Goal: Contribute content: Contribute content

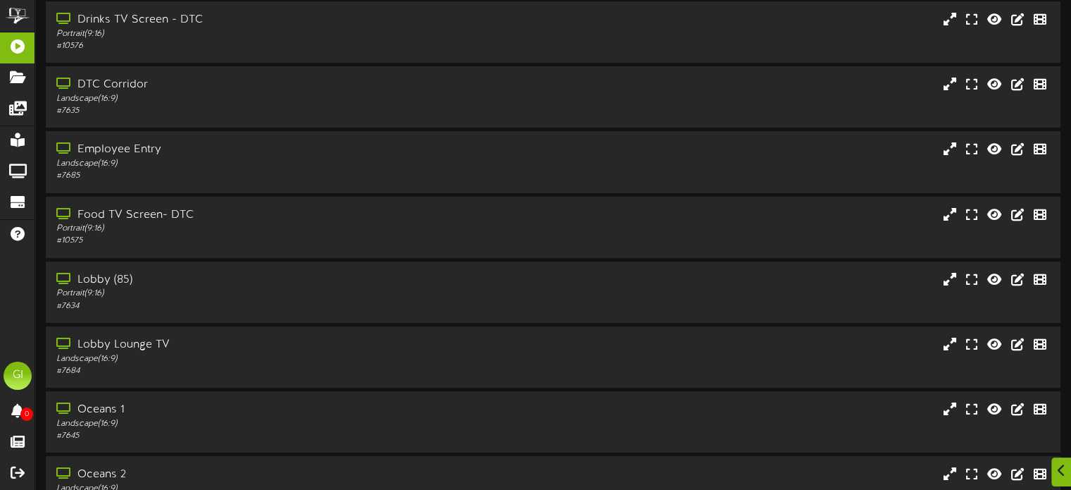
scroll to position [141, 0]
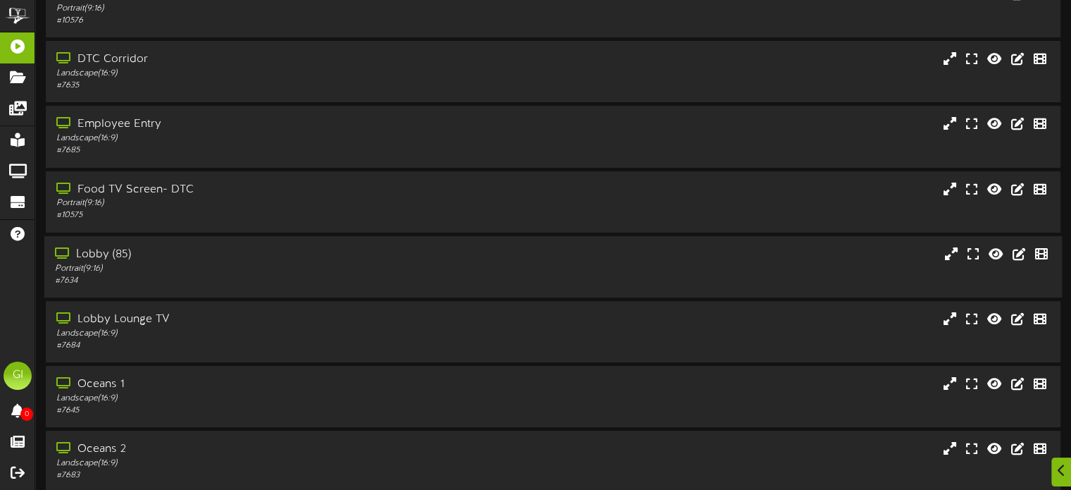
click at [104, 261] on div "Lobby (85)" at bounding box center [256, 255] width 403 height 16
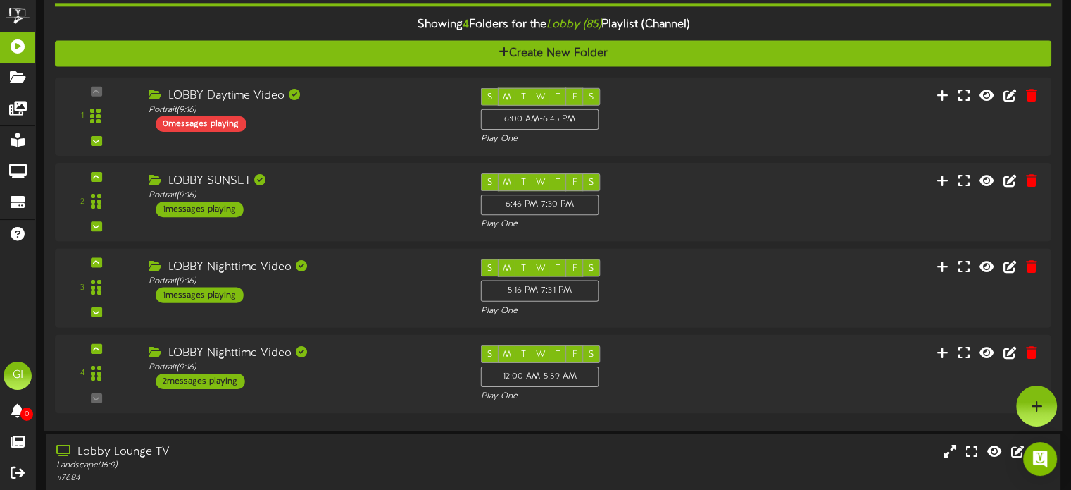
scroll to position [423, 0]
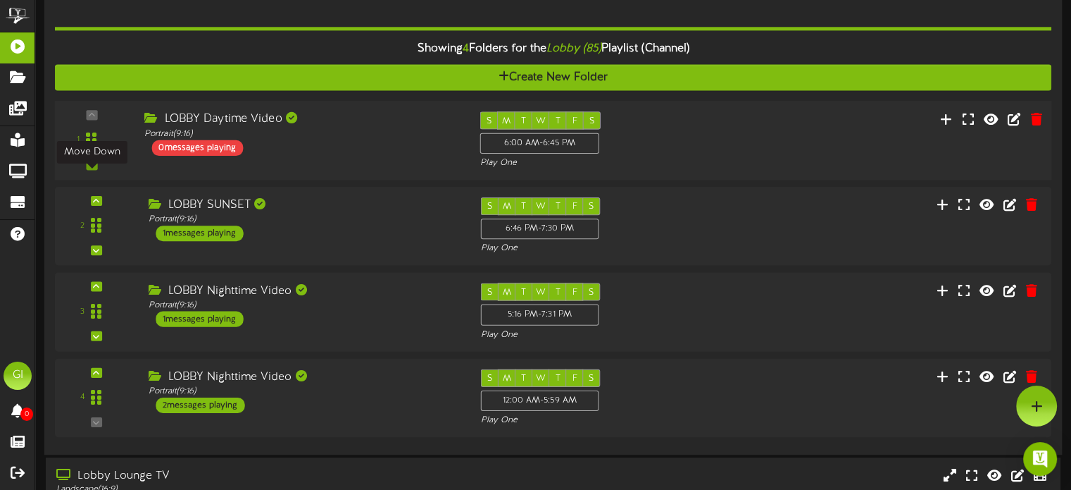
click at [93, 168] on icon at bounding box center [92, 164] width 6 height 7
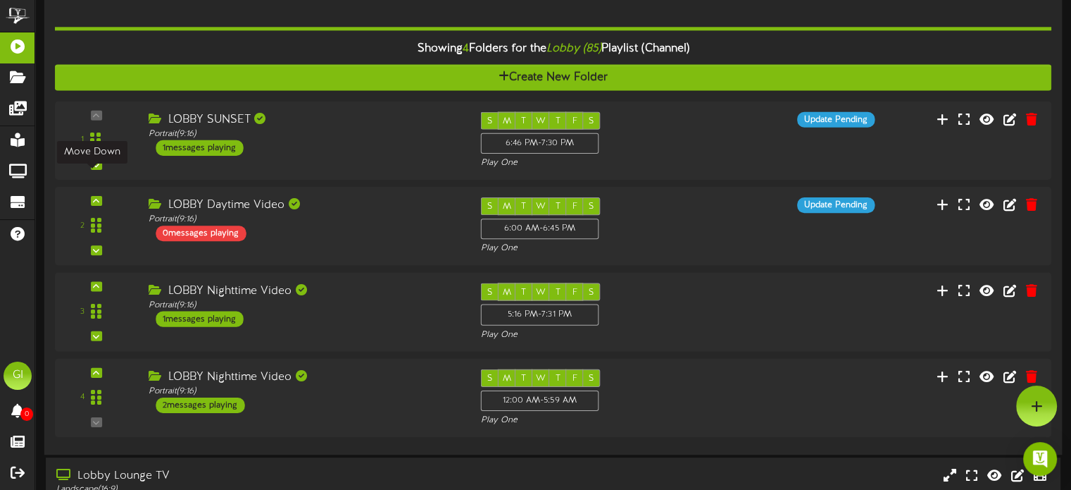
click at [93, 168] on icon at bounding box center [96, 164] width 6 height 7
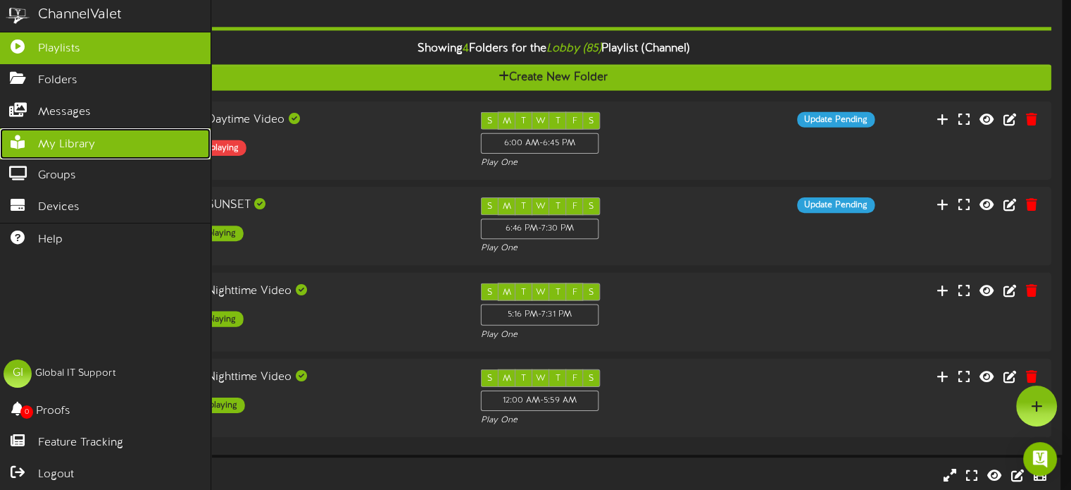
click at [21, 151] on link "My Library" at bounding box center [105, 144] width 211 height 32
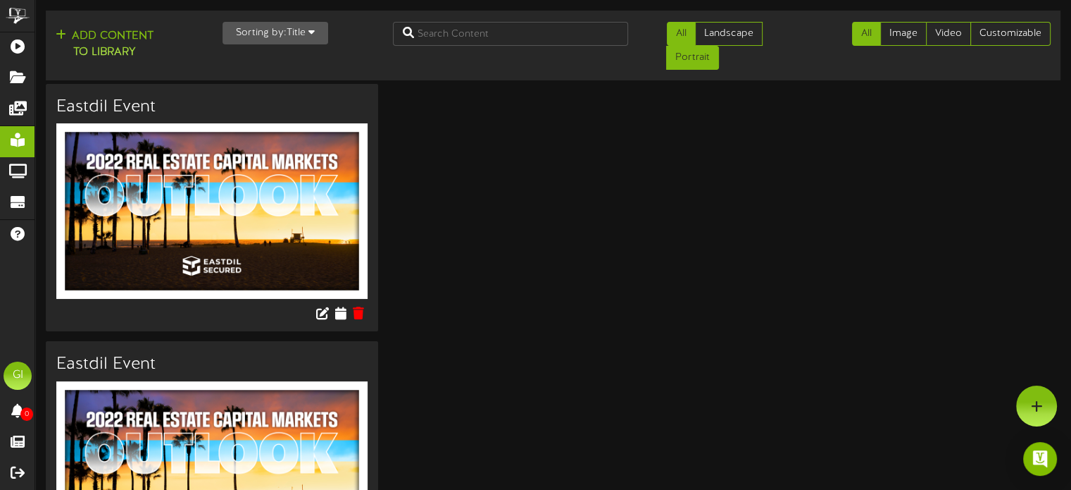
click at [702, 64] on link "Portrait" at bounding box center [692, 58] width 53 height 24
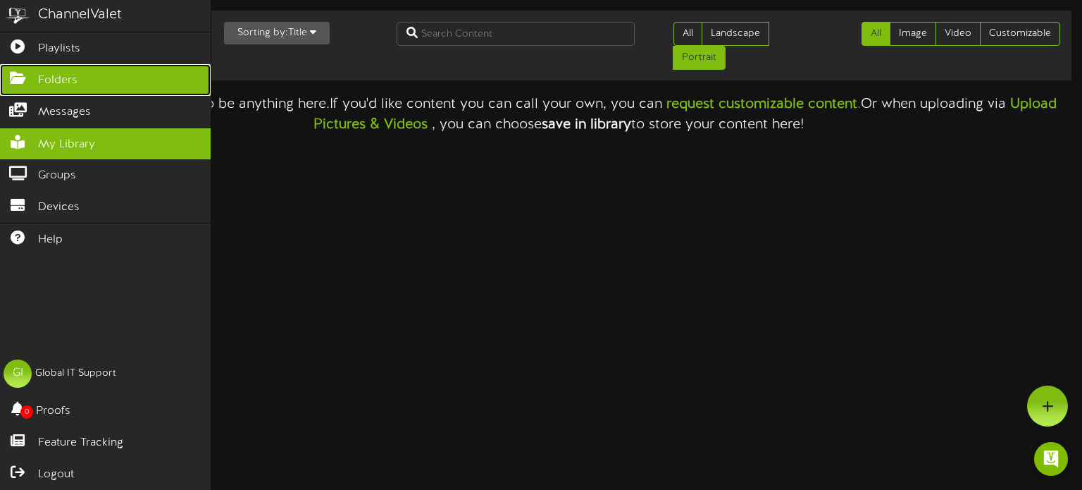
click at [68, 75] on span "Folders" at bounding box center [57, 81] width 39 height 16
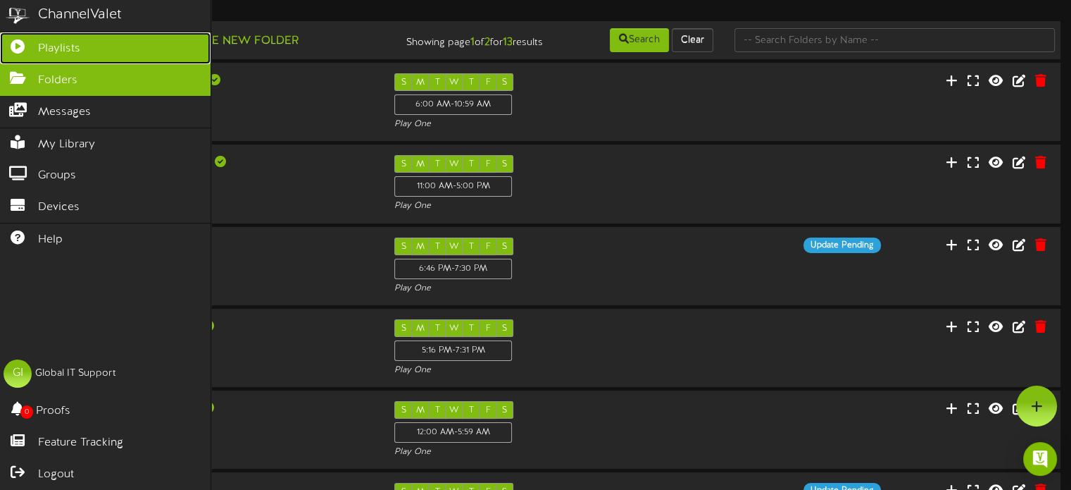
click at [92, 46] on link "Playlists" at bounding box center [105, 48] width 211 height 32
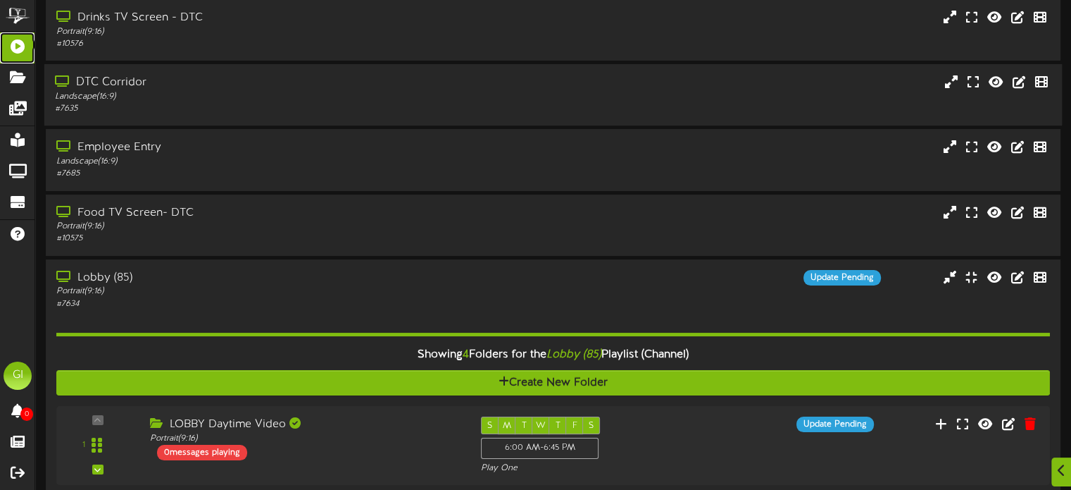
scroll to position [211, 0]
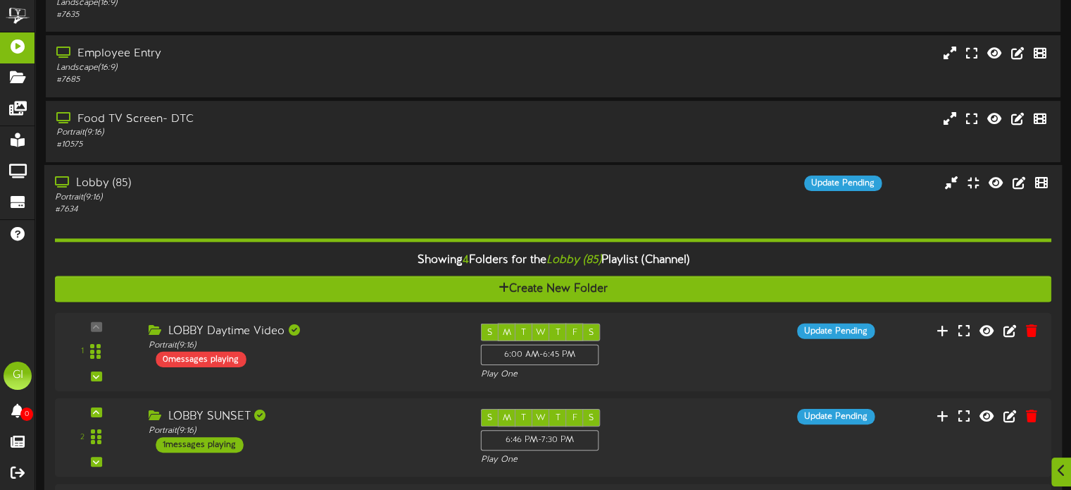
click at [101, 192] on div "Lobby (85)" at bounding box center [256, 183] width 403 height 16
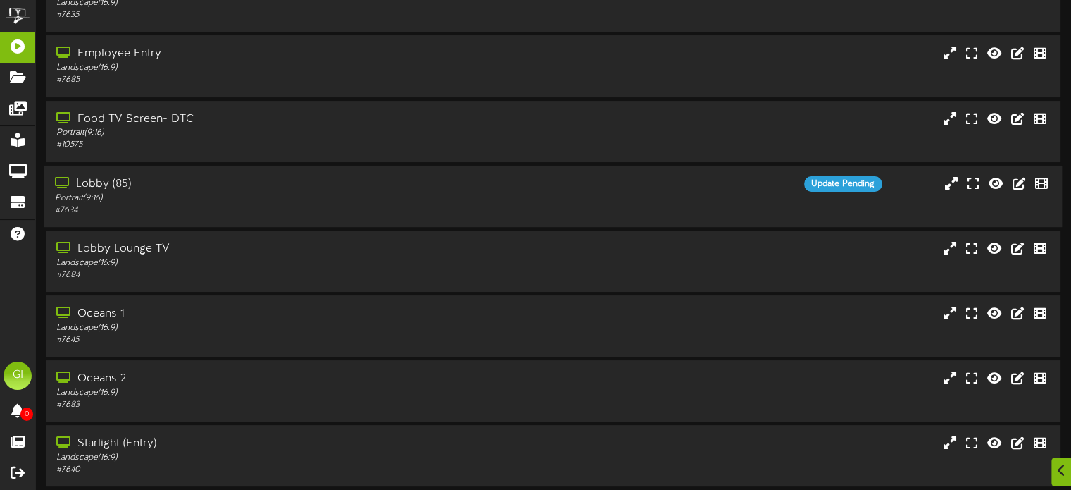
drag, startPoint x: 89, startPoint y: 191, endPoint x: 149, endPoint y: 203, distance: 61.1
click at [90, 192] on div "Lobby (85)" at bounding box center [256, 184] width 403 height 16
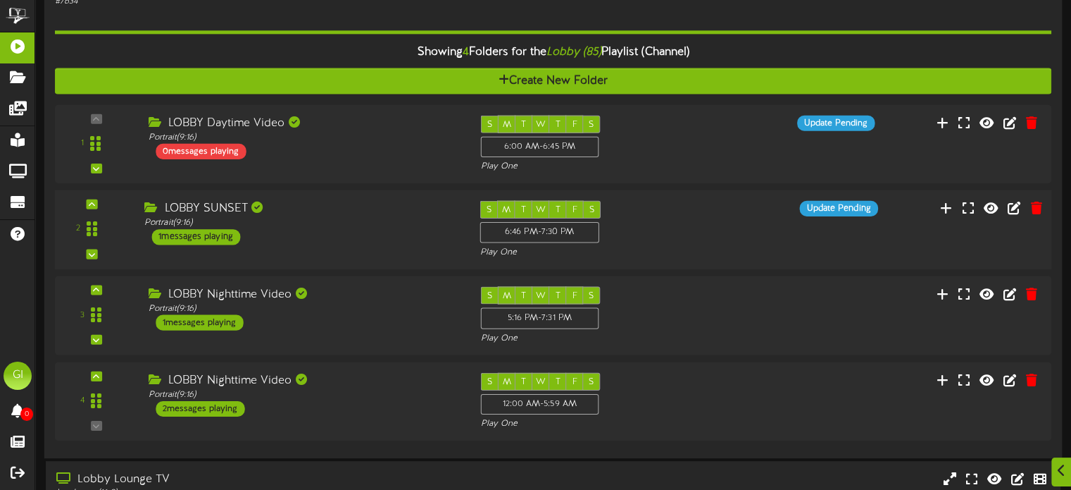
scroll to position [423, 0]
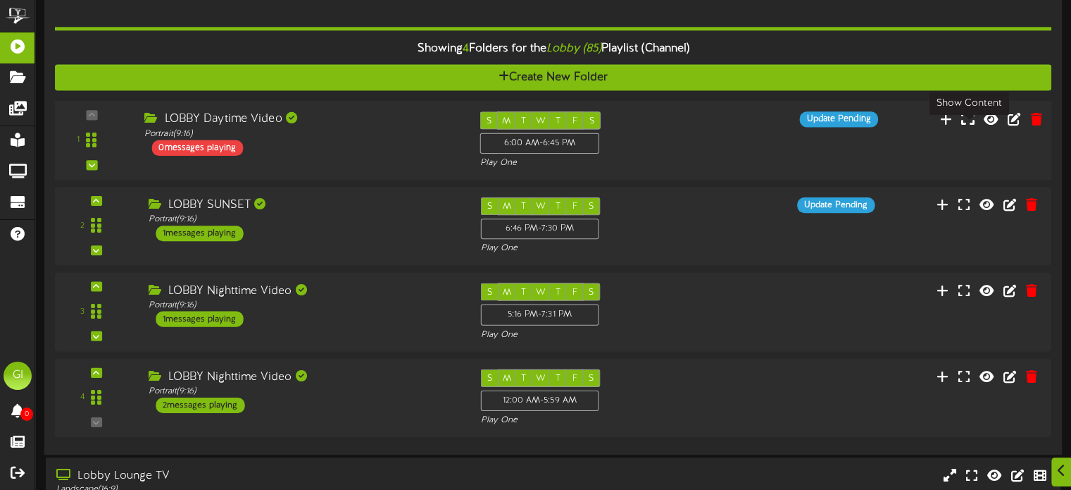
click at [901, 125] on icon at bounding box center [967, 117] width 13 height 15
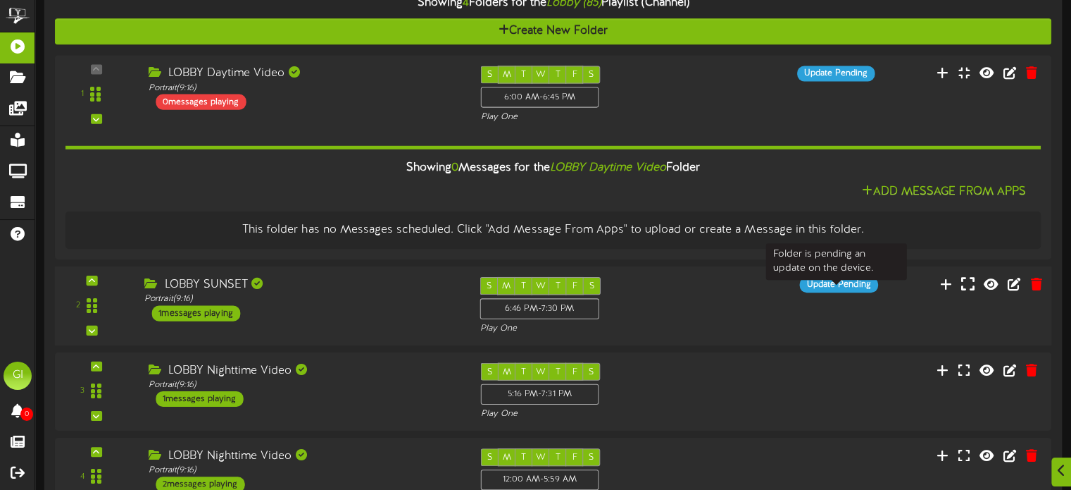
scroll to position [493, 0]
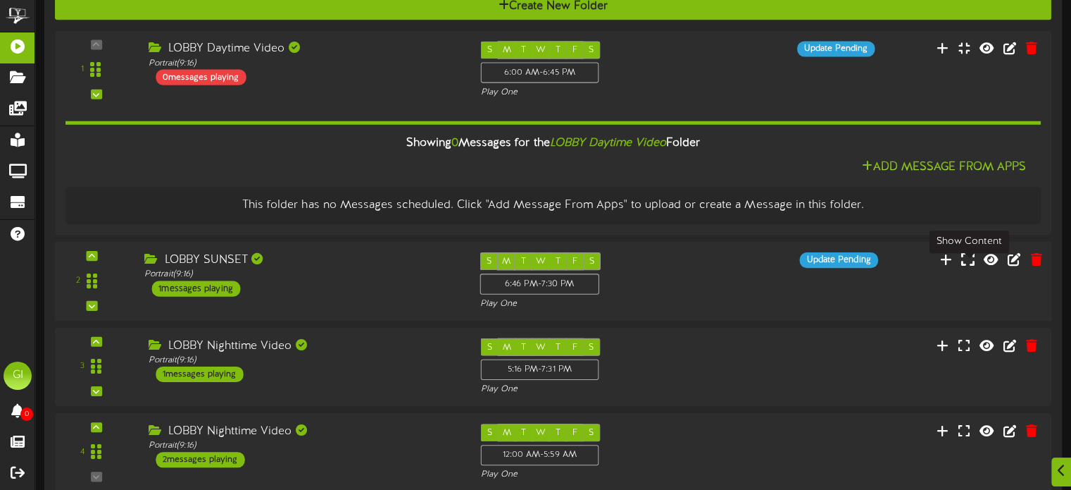
click at [901, 266] on icon at bounding box center [967, 258] width 13 height 15
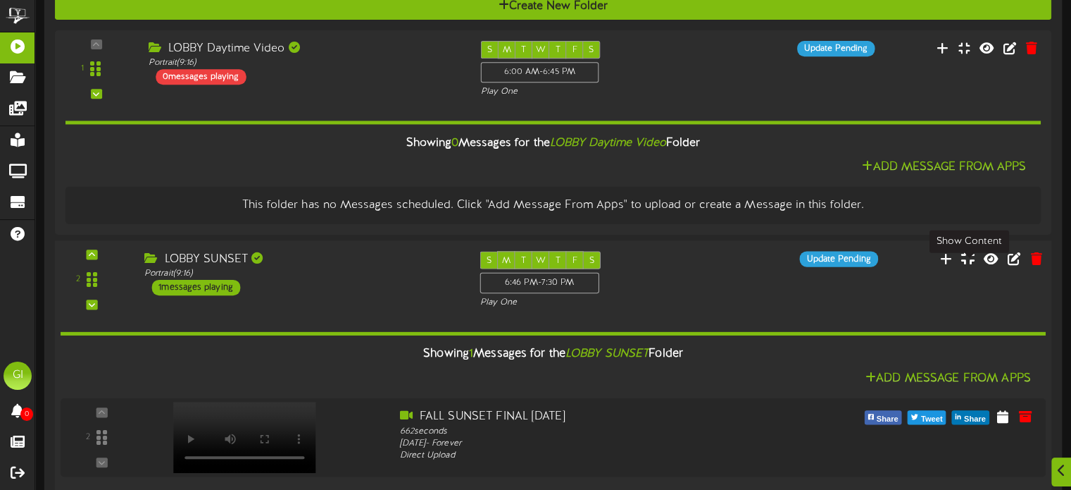
click at [901, 270] on button at bounding box center [968, 260] width 23 height 22
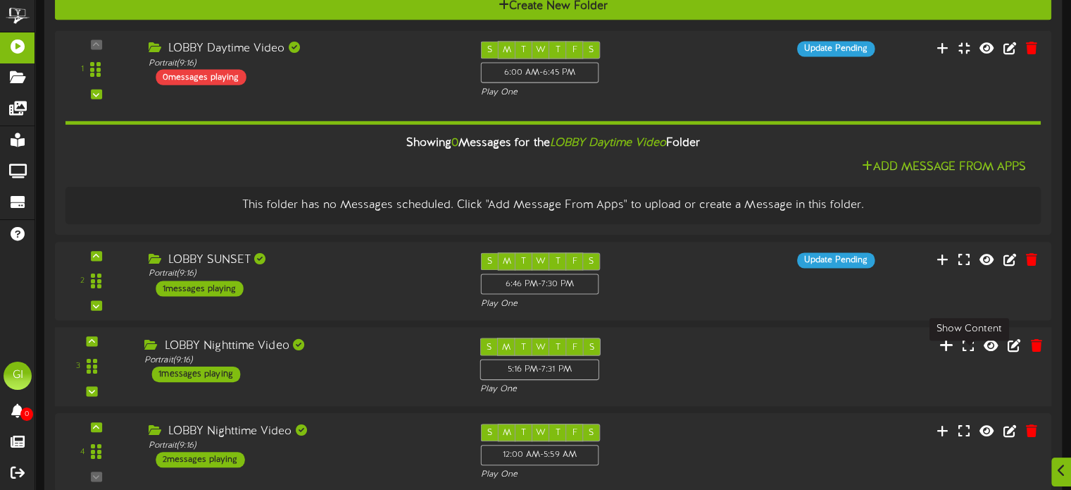
drag, startPoint x: 971, startPoint y: 358, endPoint x: 954, endPoint y: 360, distance: 17.0
click at [901, 351] on icon at bounding box center [967, 344] width 11 height 13
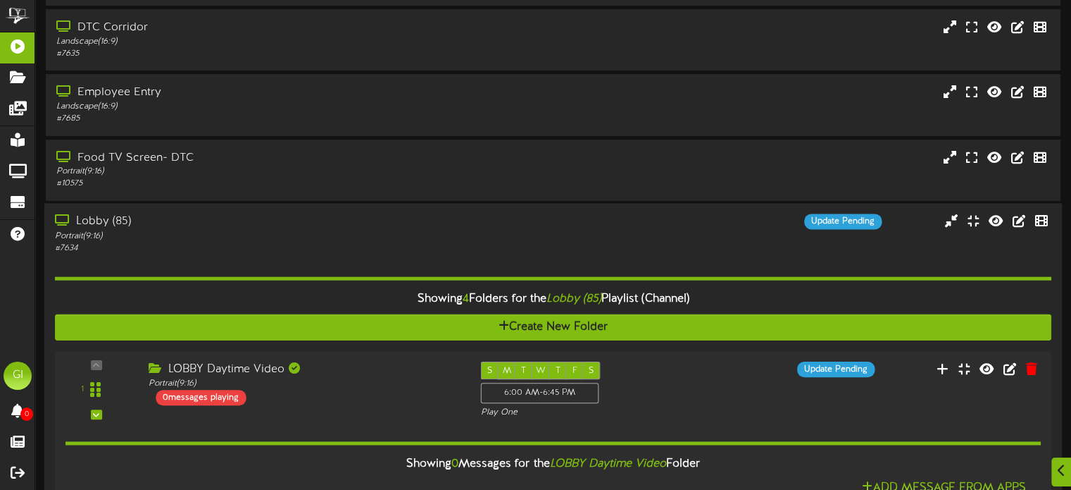
scroll to position [282, 0]
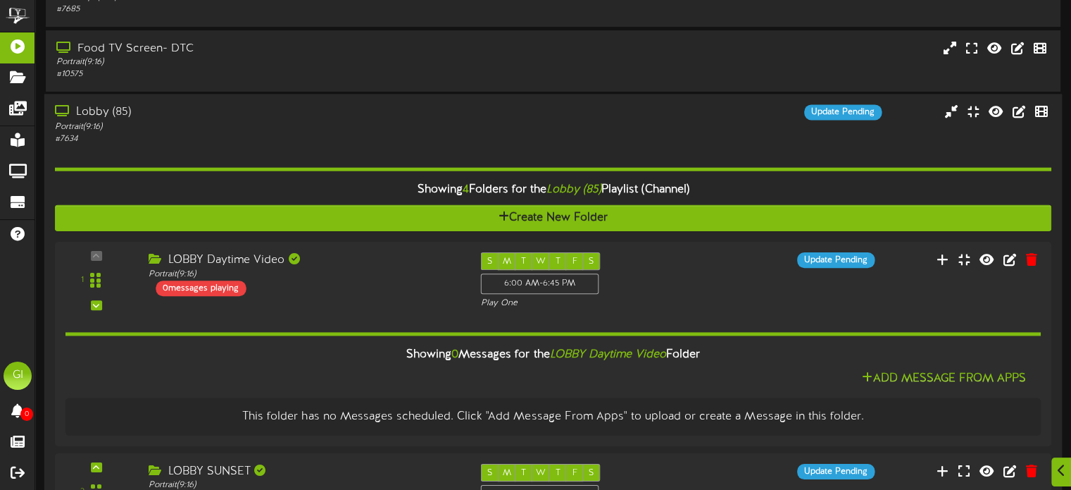
click at [82, 120] on div "Lobby (85)" at bounding box center [256, 112] width 403 height 16
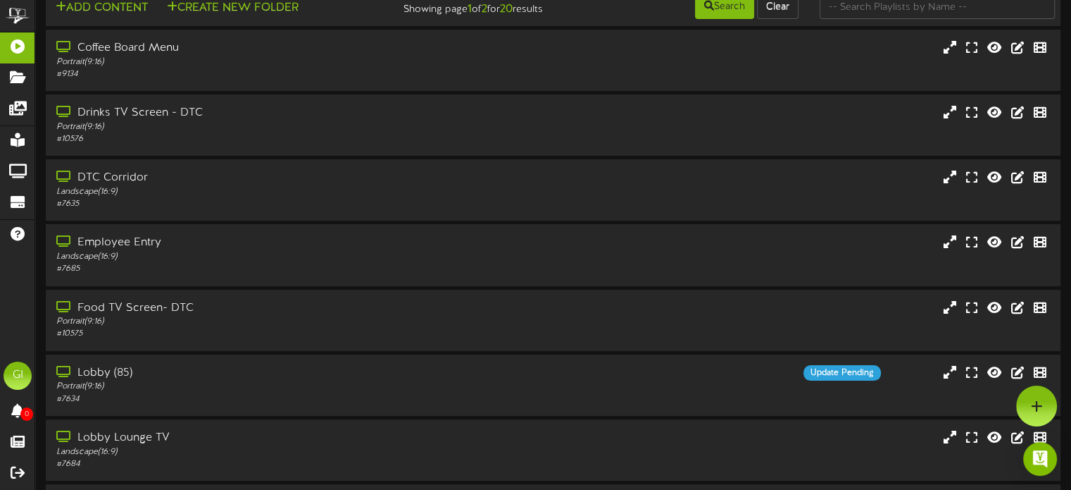
scroll to position [0, 0]
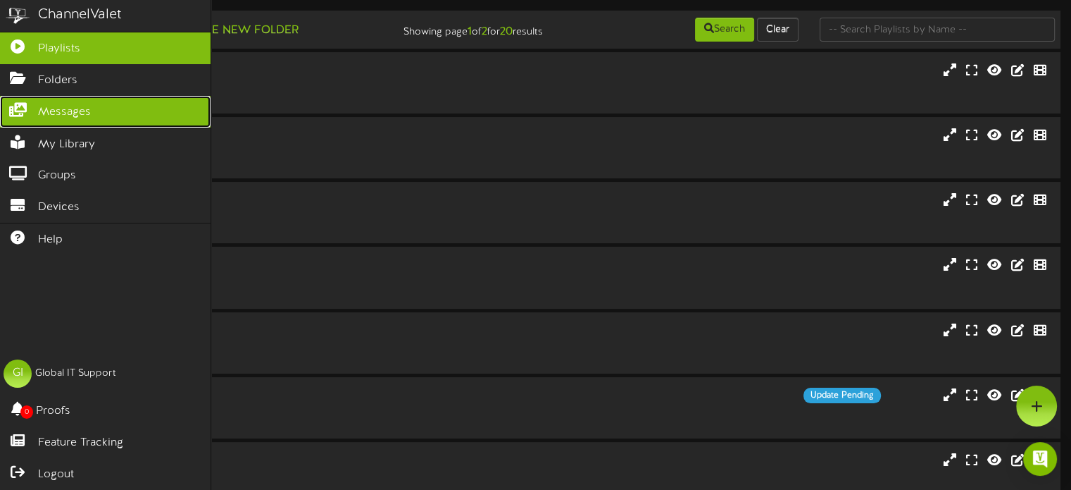
click at [30, 115] on link "Messages" at bounding box center [105, 112] width 211 height 32
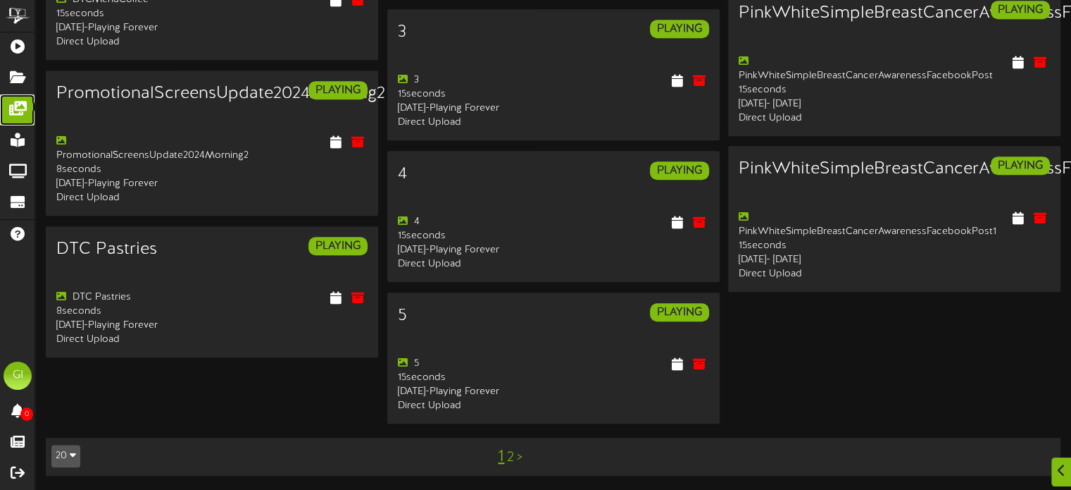
scroll to position [3578, 0]
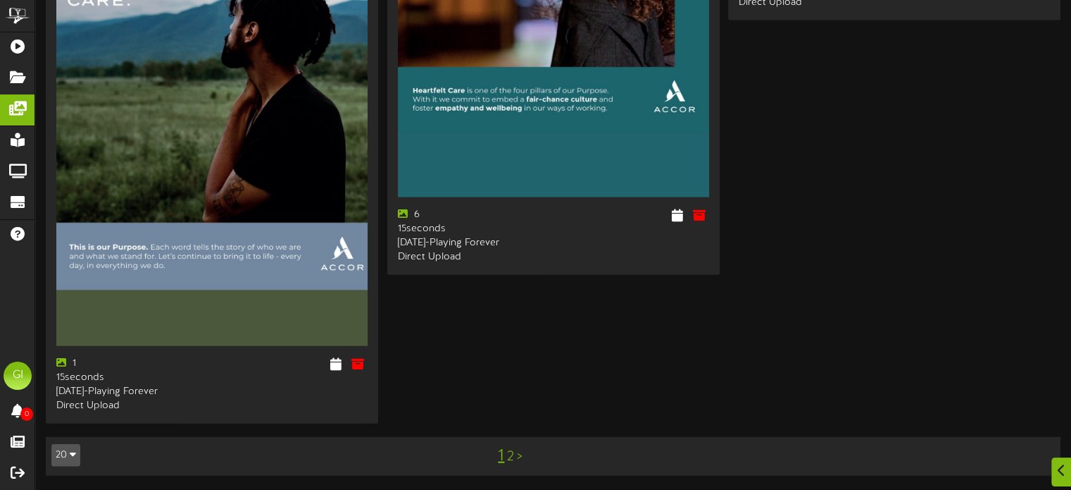
click at [511, 387] on link "2" at bounding box center [510, 456] width 7 height 15
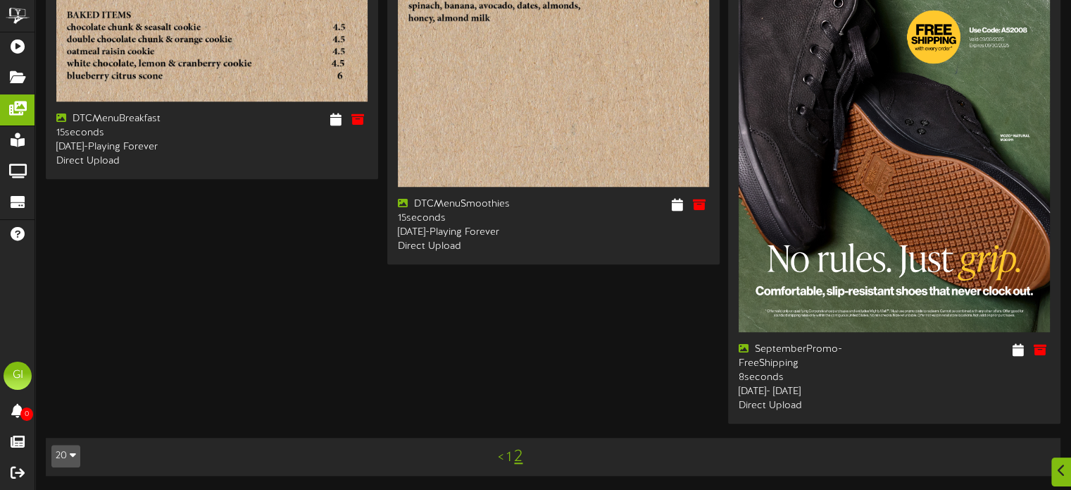
scroll to position [1249, 0]
click at [509, 387] on link "1" at bounding box center [508, 456] width 5 height 15
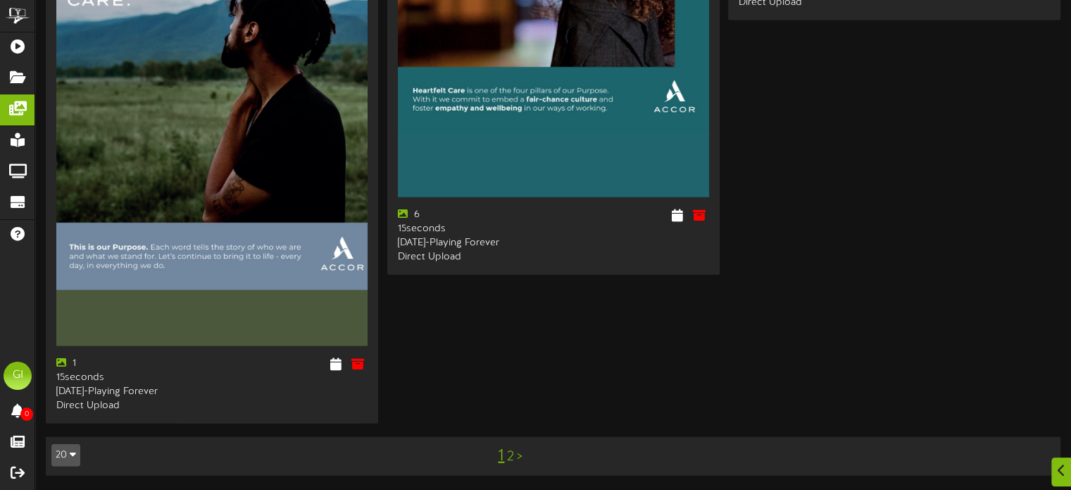
scroll to position [3578, 0]
click at [509, 387] on link "2" at bounding box center [510, 456] width 7 height 15
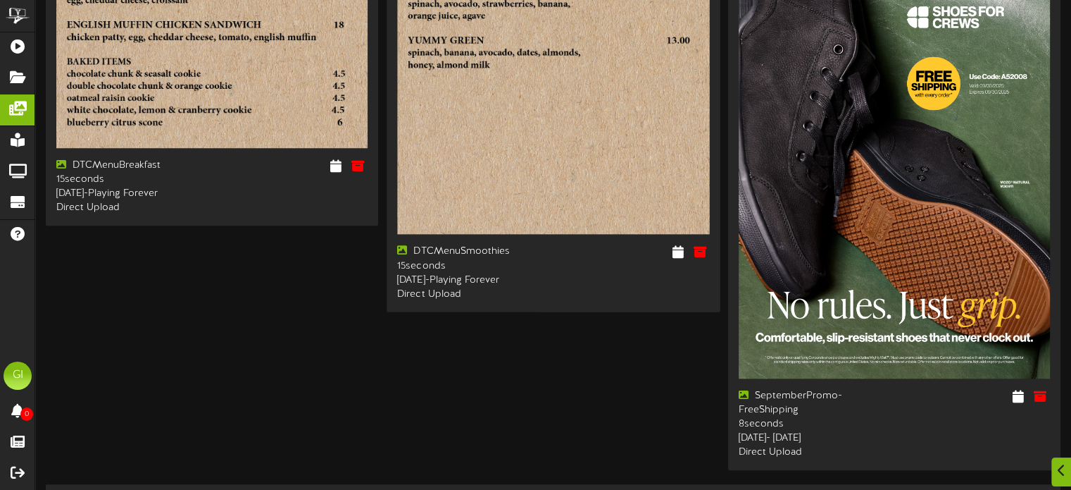
scroll to position [1249, 0]
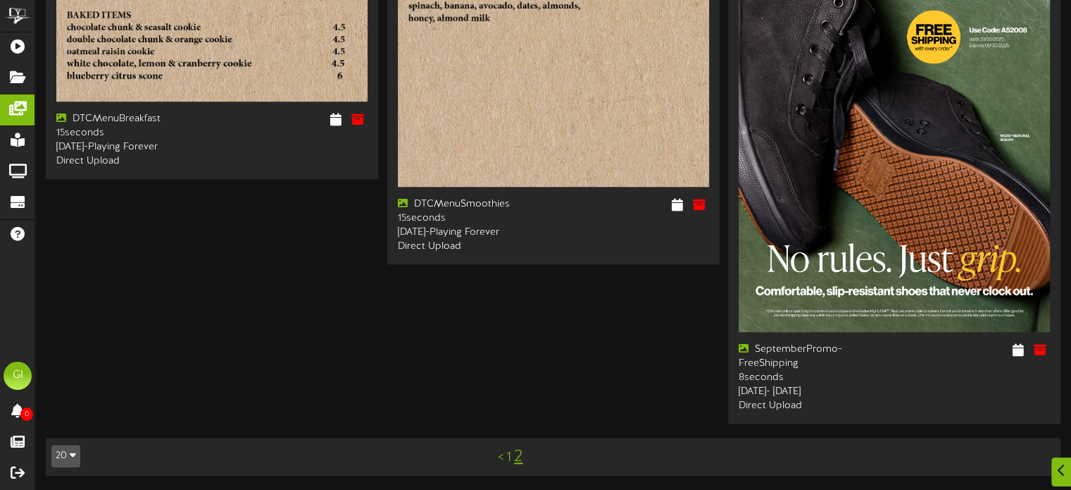
click at [517, 387] on link "2" at bounding box center [518, 456] width 8 height 18
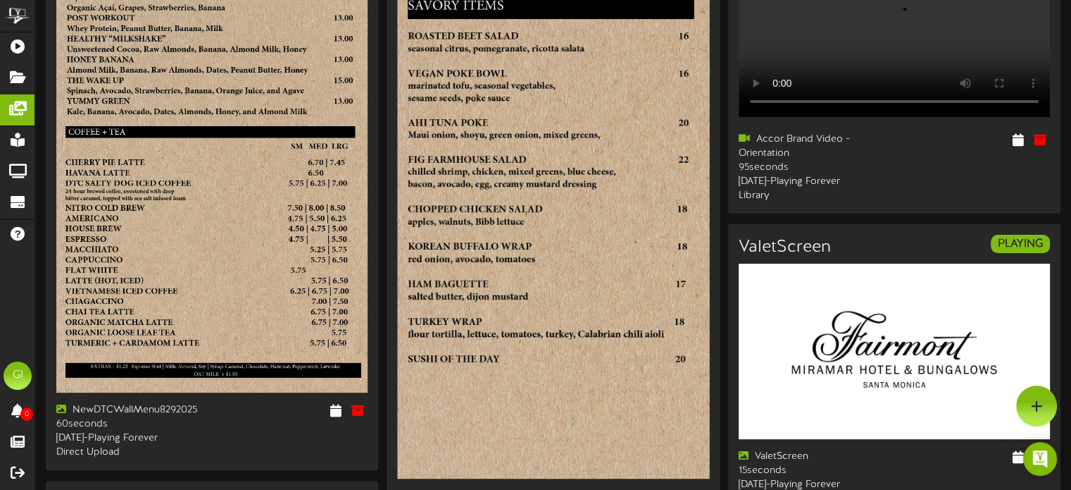
scroll to position [0, 0]
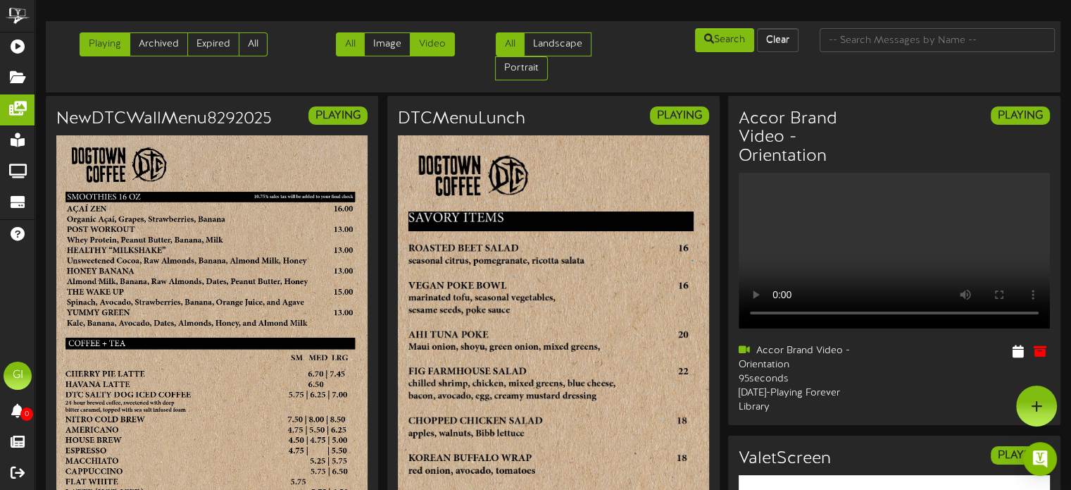
click at [431, 42] on link "Video" at bounding box center [432, 44] width 45 height 24
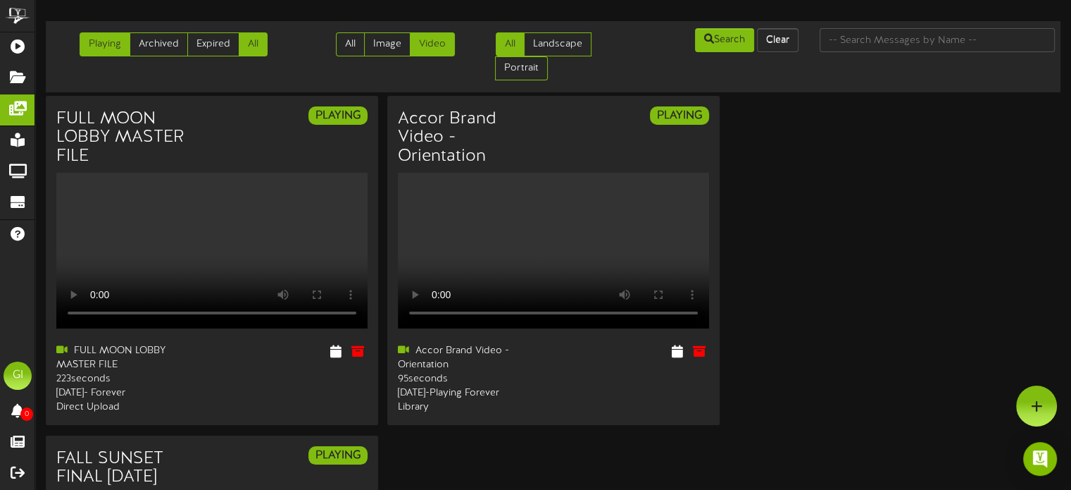
click at [248, 44] on link "All" at bounding box center [253, 44] width 29 height 24
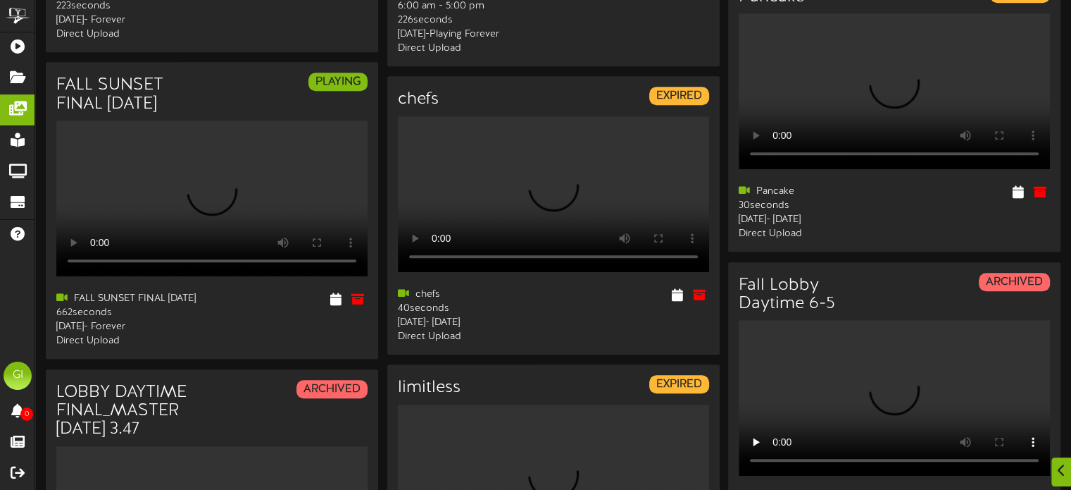
scroll to position [1056, 0]
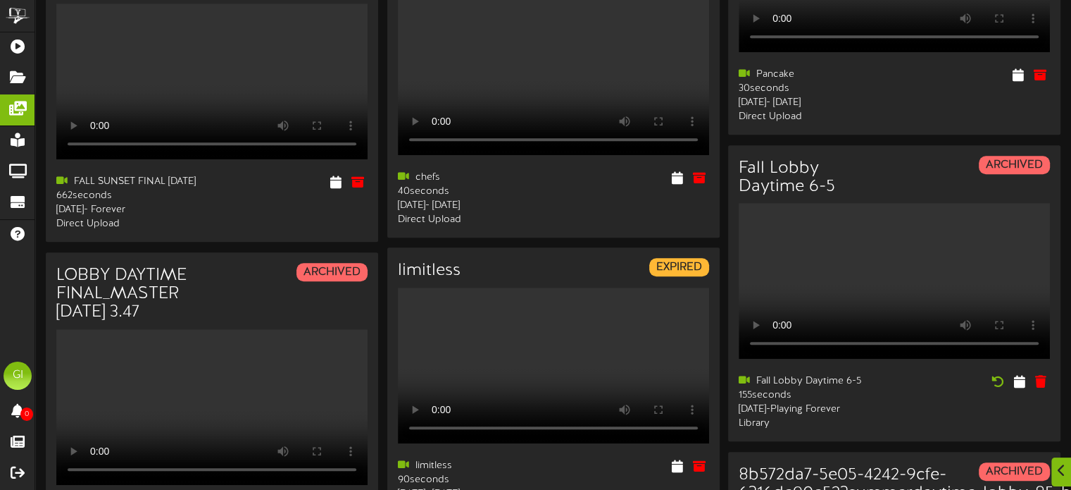
scroll to position [1127, 0]
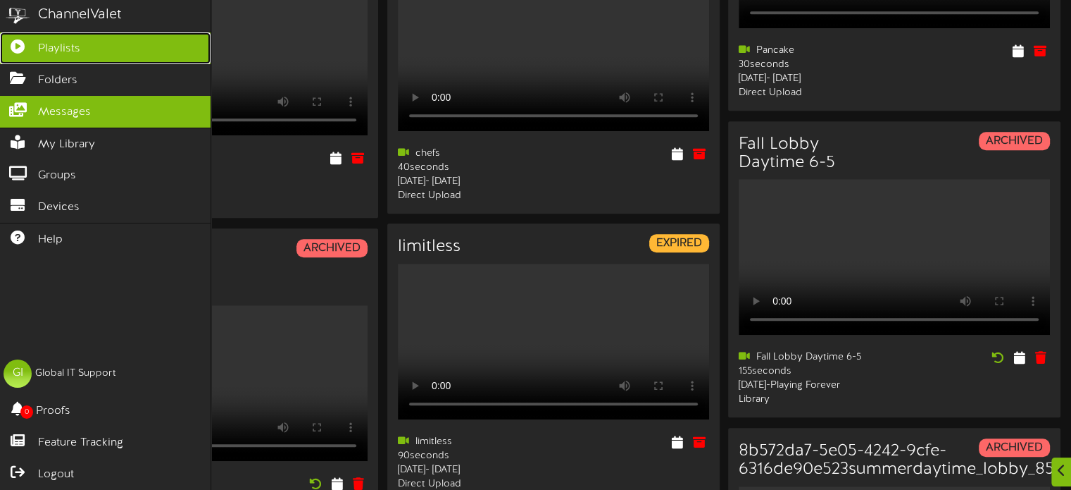
click at [0, 61] on link "Playlists" at bounding box center [105, 48] width 211 height 32
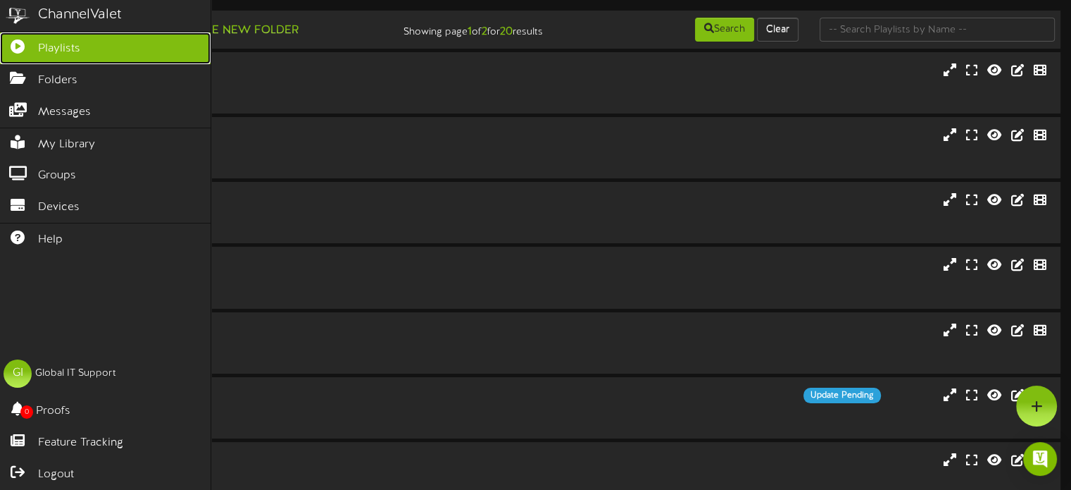
click at [32, 49] on icon at bounding box center [17, 44] width 35 height 11
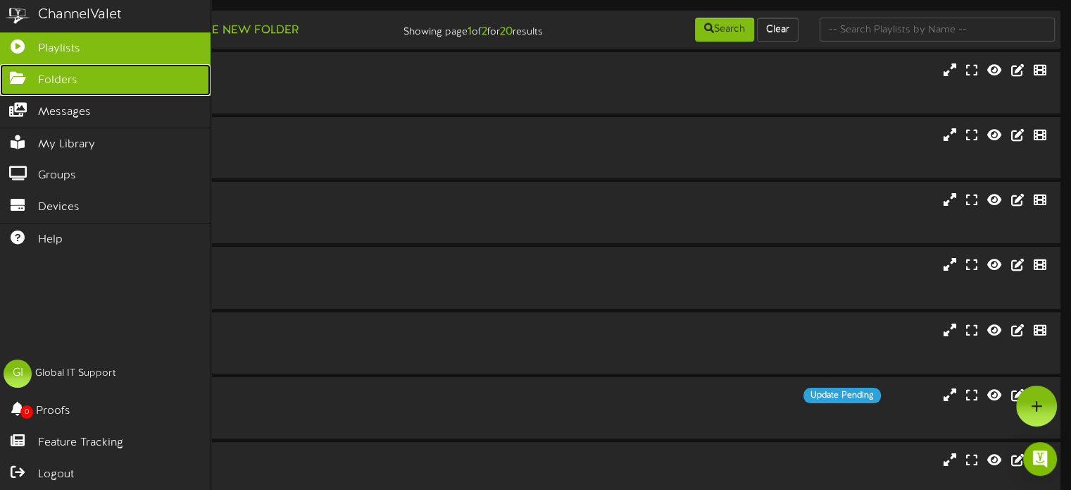
click at [42, 80] on span "Folders" at bounding box center [57, 81] width 39 height 16
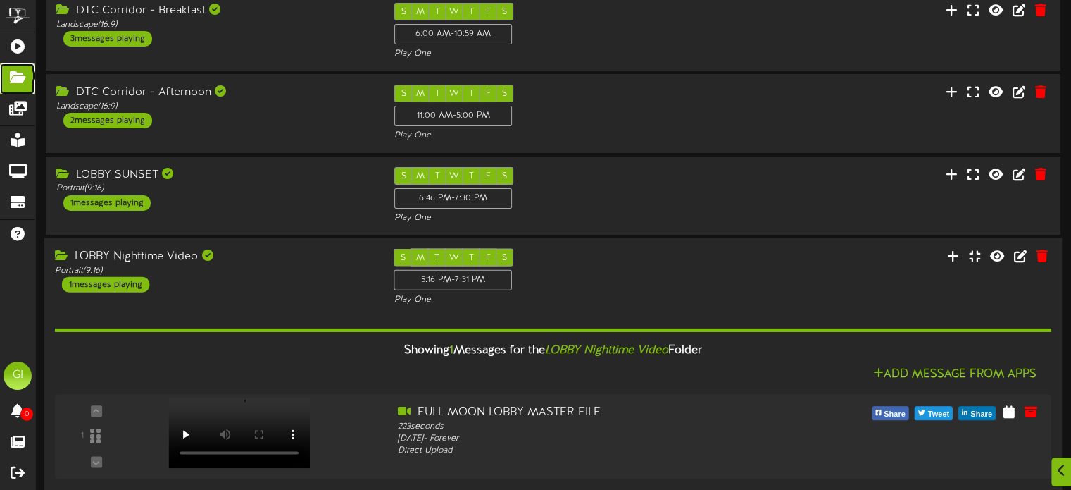
scroll to position [141, 0]
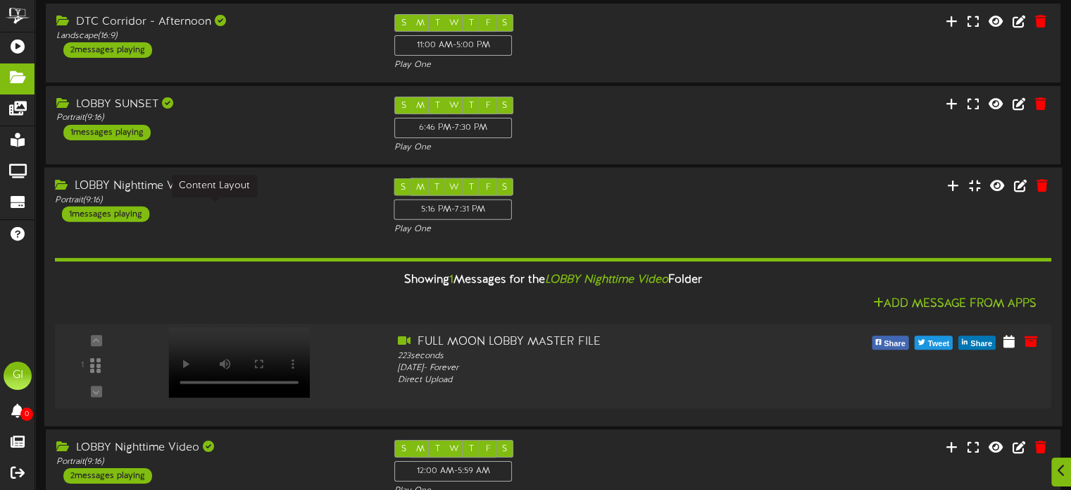
click at [254, 206] on div "Portrait ( 9:16 )" at bounding box center [214, 200] width 318 height 12
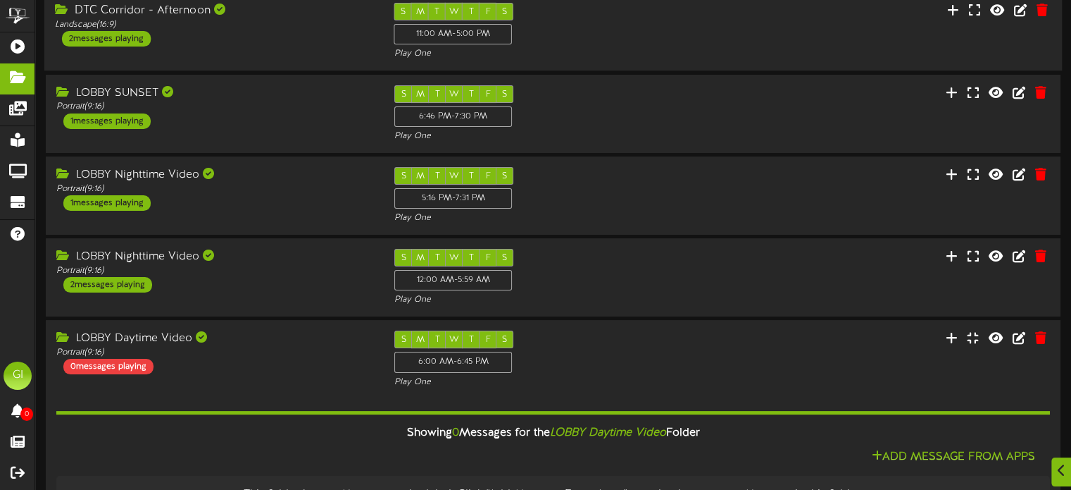
scroll to position [211, 0]
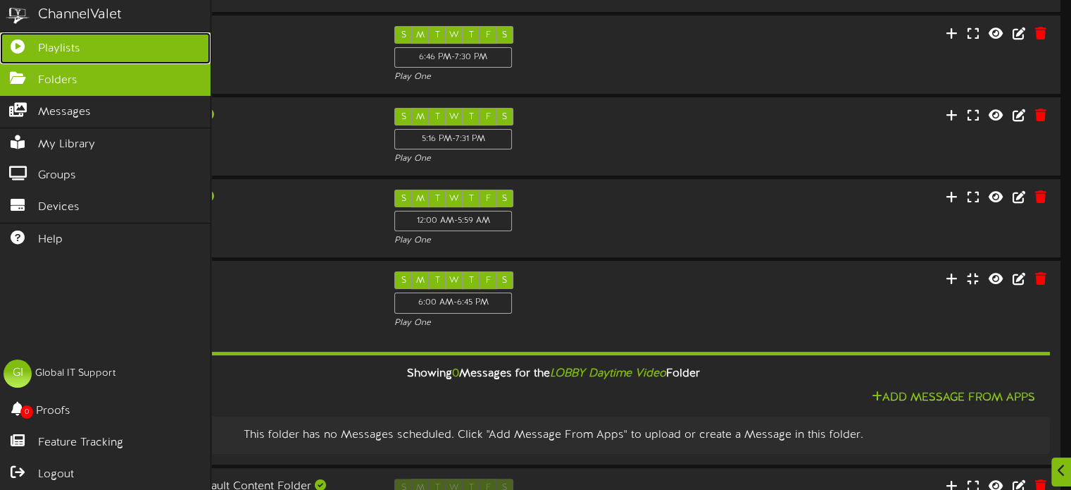
click at [9, 53] on link "Playlists" at bounding box center [105, 48] width 211 height 32
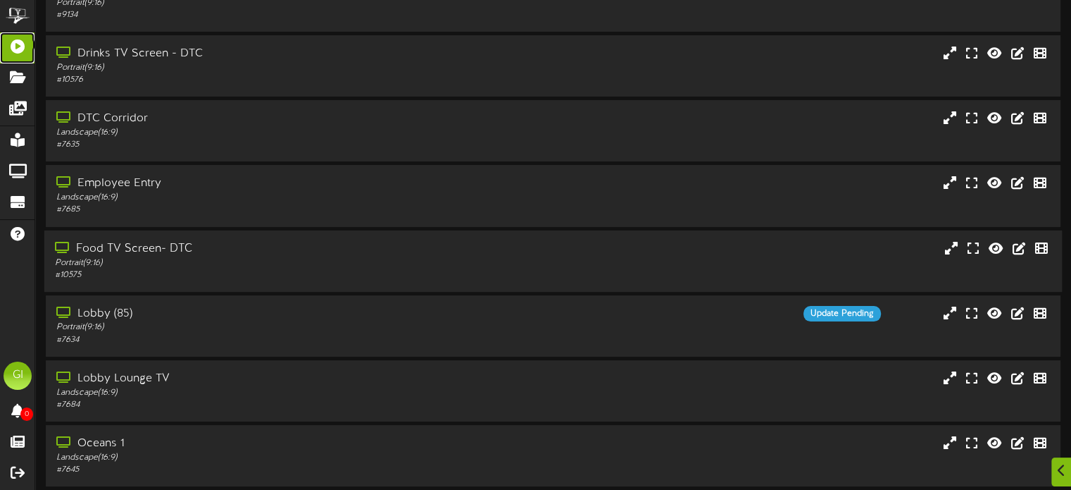
scroll to position [141, 0]
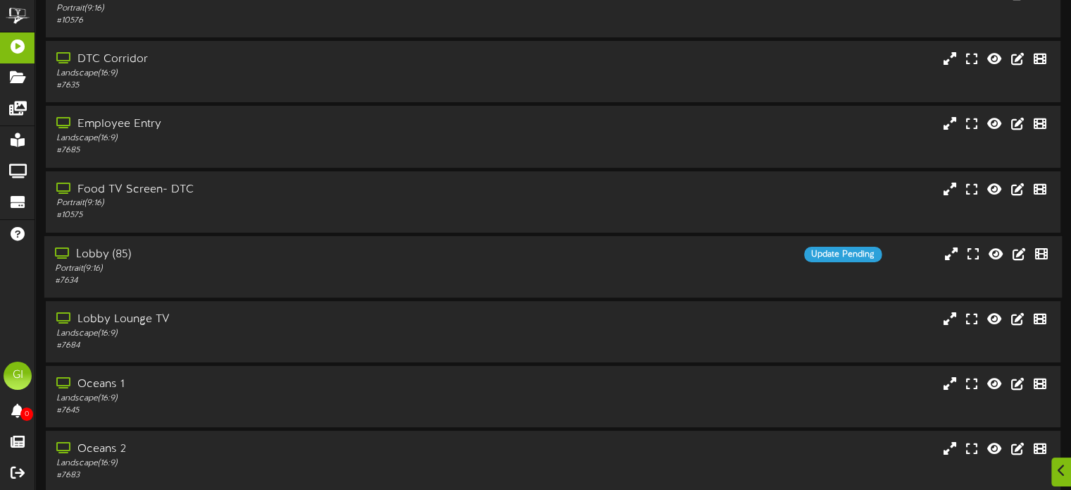
click at [102, 258] on div "Lobby (85)" at bounding box center [256, 255] width 403 height 16
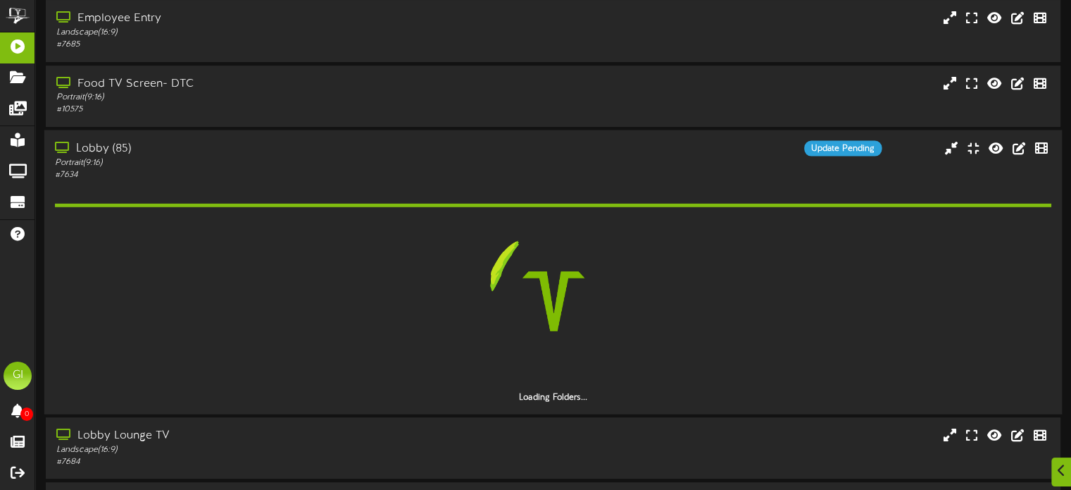
scroll to position [282, 0]
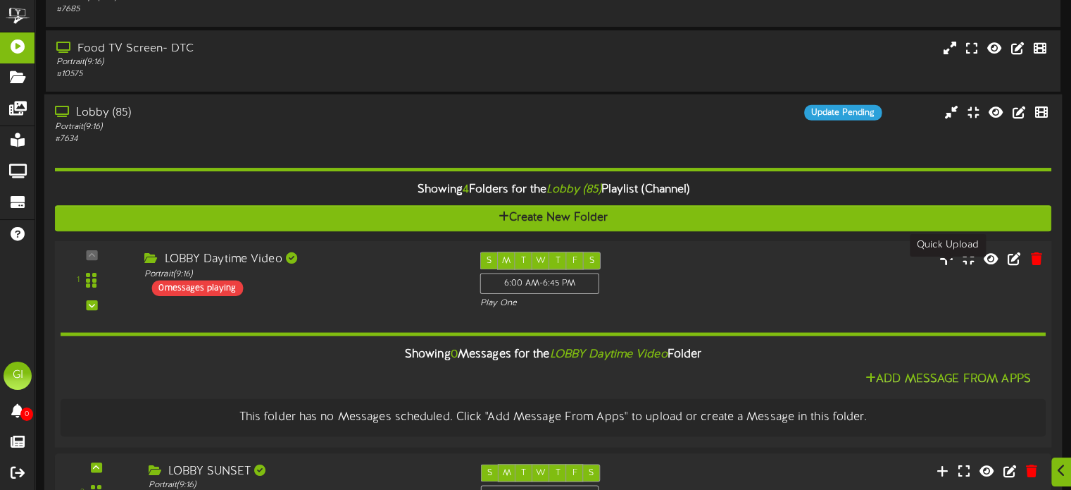
click at [901, 266] on icon at bounding box center [946, 257] width 15 height 15
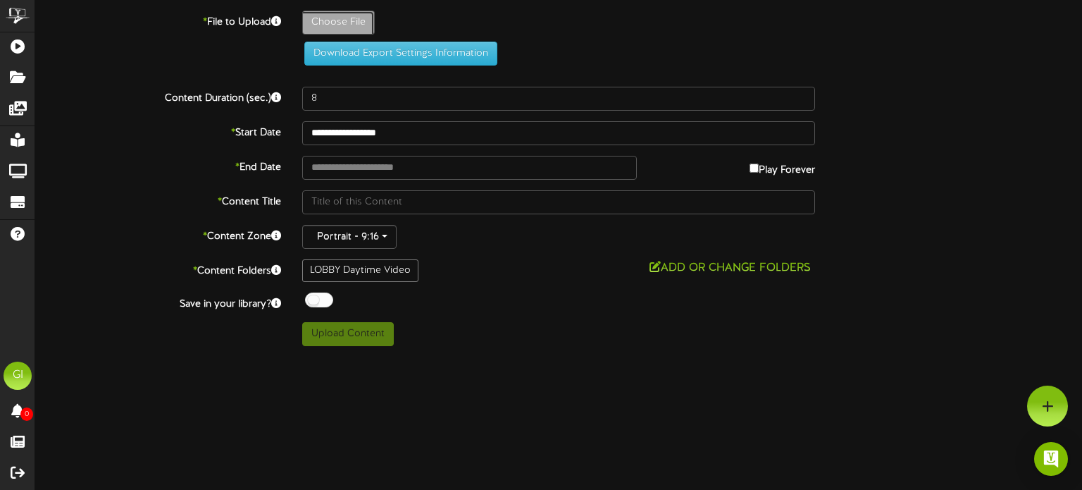
click at [901, 387] on icon at bounding box center [1048, 405] width 12 height 13
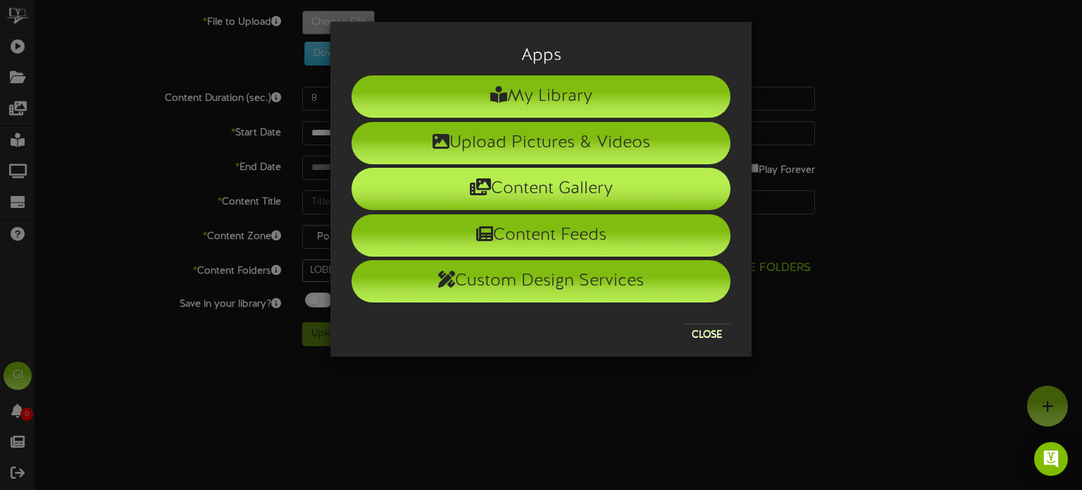
click at [618, 189] on li "Content Gallery" at bounding box center [540, 189] width 379 height 42
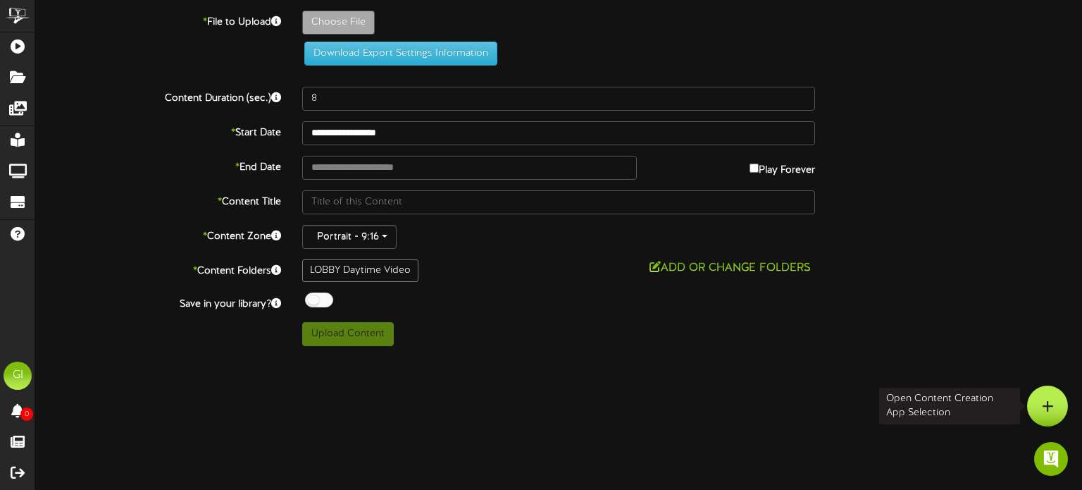
click at [901, 387] on div at bounding box center [1047, 405] width 41 height 41
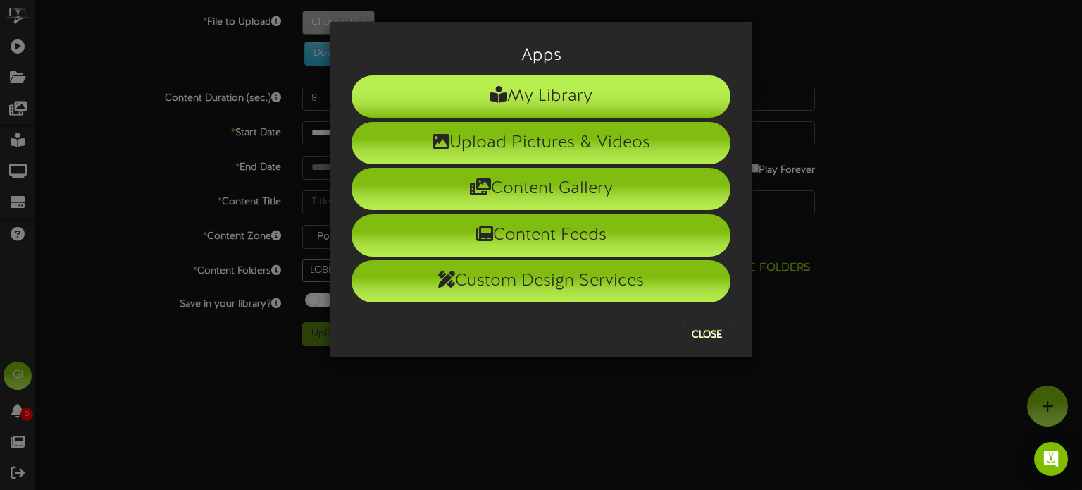
click at [573, 106] on li "My Library" at bounding box center [540, 96] width 379 height 42
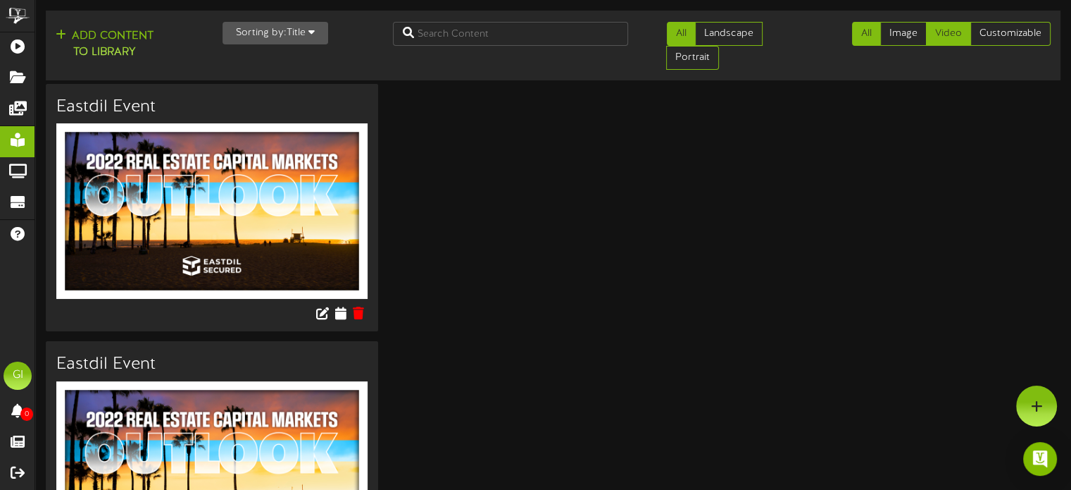
click at [901, 38] on link "Video" at bounding box center [948, 34] width 45 height 24
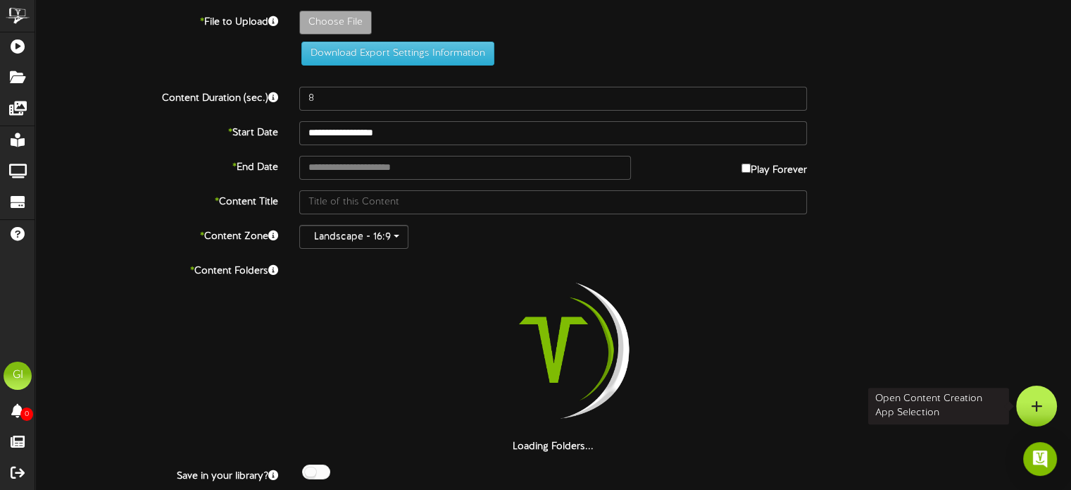
click at [901, 387] on div at bounding box center [1036, 405] width 41 height 41
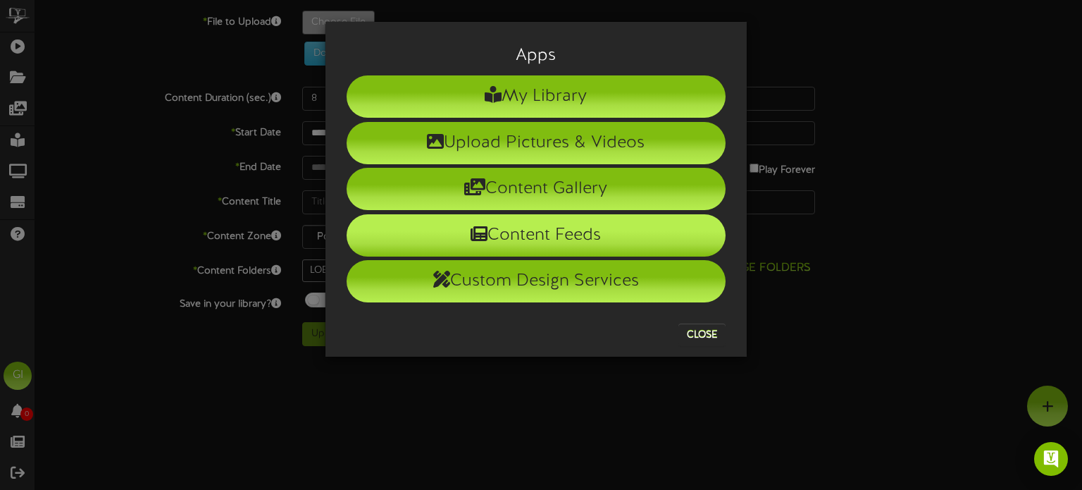
click at [626, 237] on li "Content Feeds" at bounding box center [536, 235] width 379 height 42
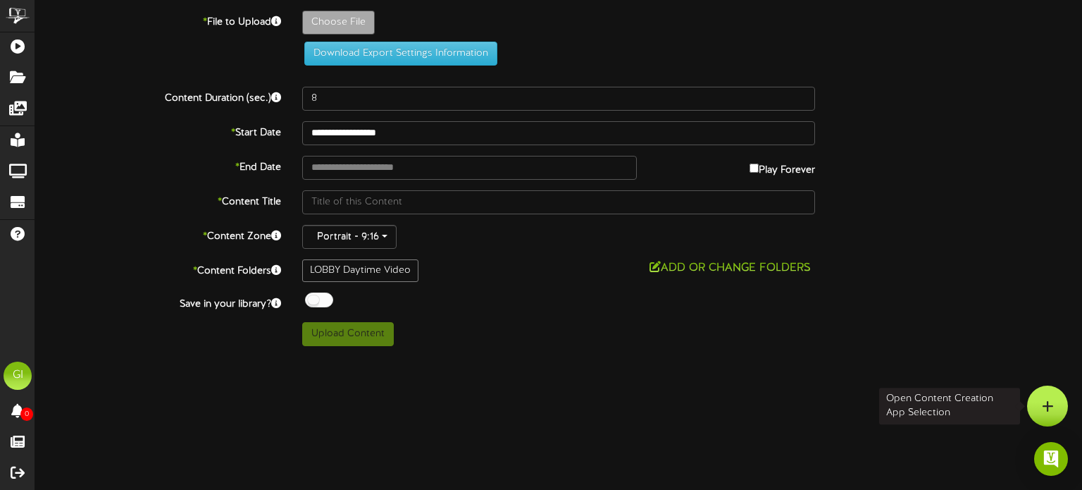
click at [901, 387] on div at bounding box center [1047, 405] width 41 height 41
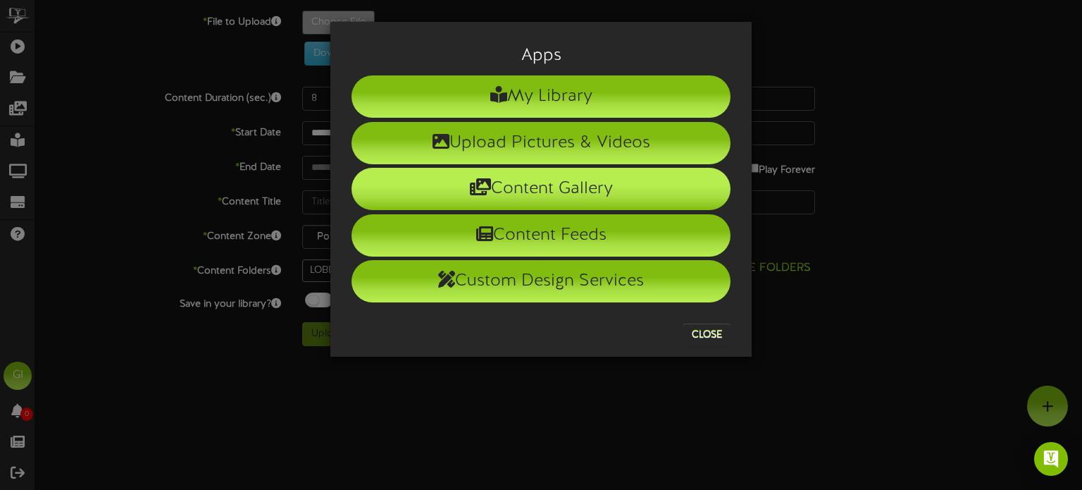
click at [598, 188] on li "Content Gallery" at bounding box center [540, 189] width 379 height 42
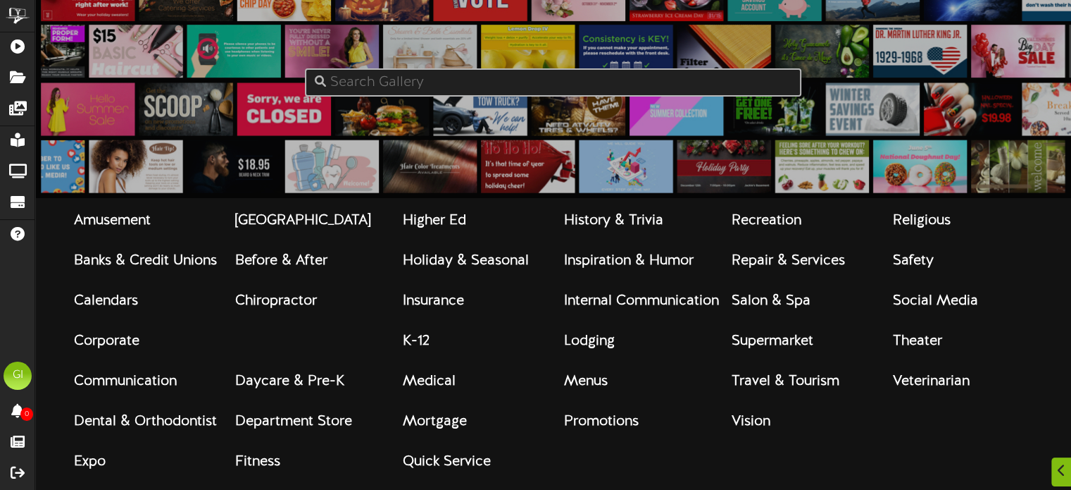
scroll to position [108, 0]
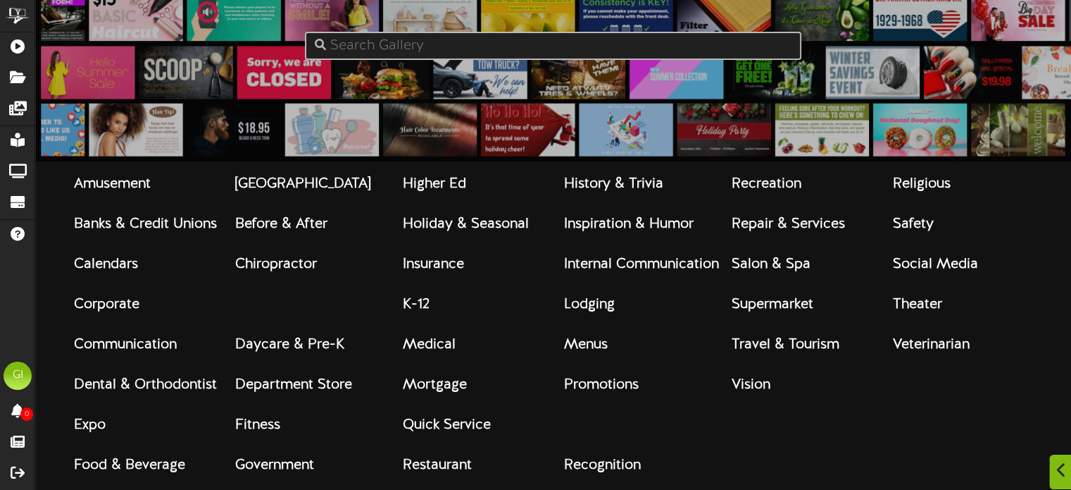
click at [901, 387] on div at bounding box center [1061, 471] width 24 height 35
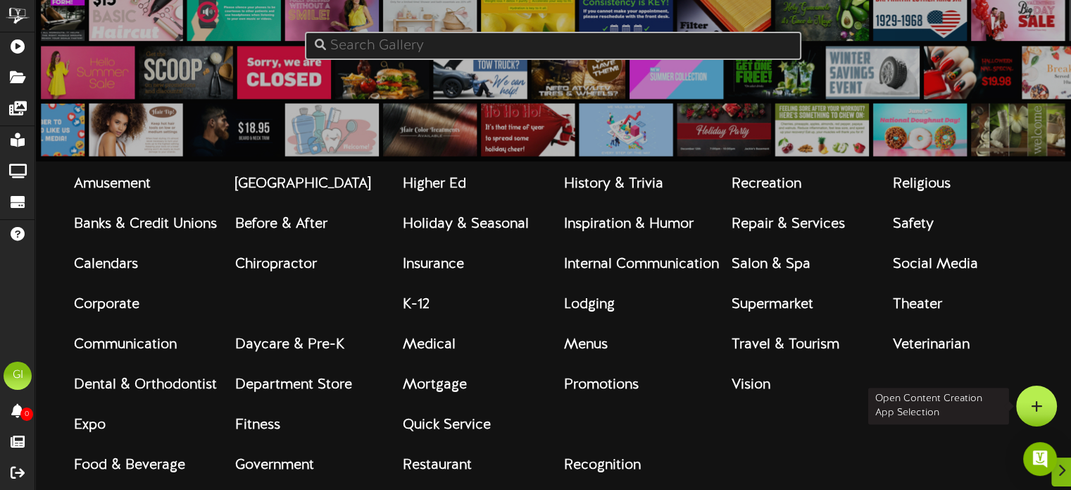
click at [901, 387] on icon at bounding box center [1037, 405] width 12 height 13
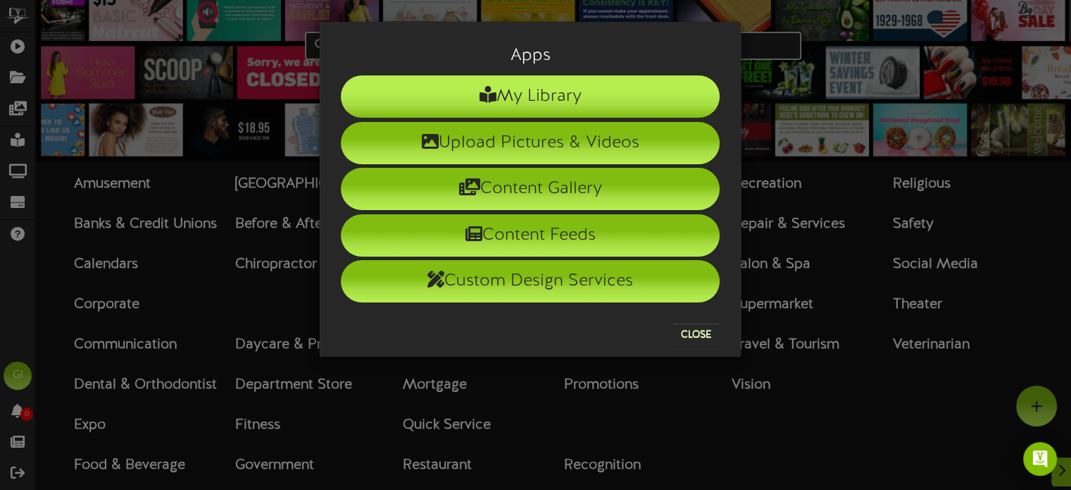
click at [606, 109] on li "My Library" at bounding box center [530, 96] width 379 height 42
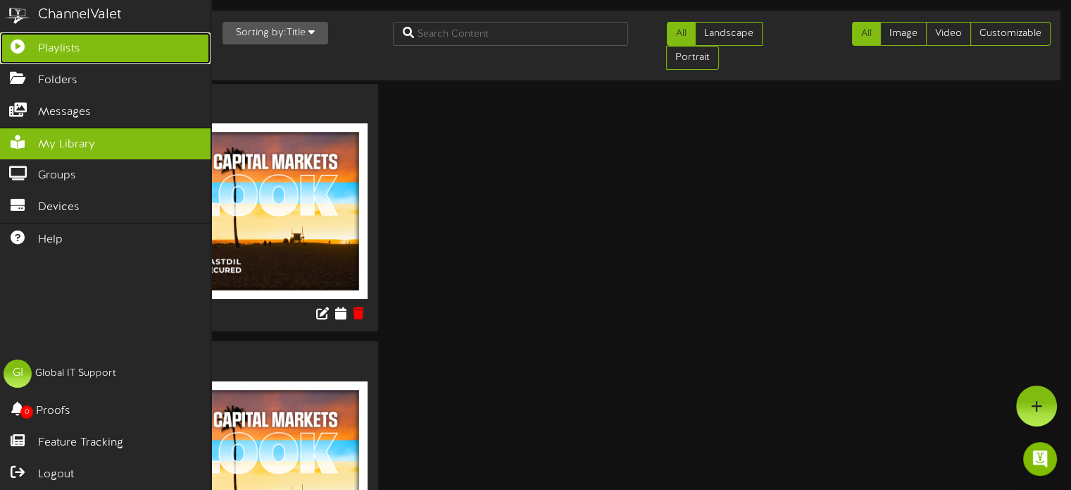
click at [139, 51] on link "Playlists" at bounding box center [105, 48] width 211 height 32
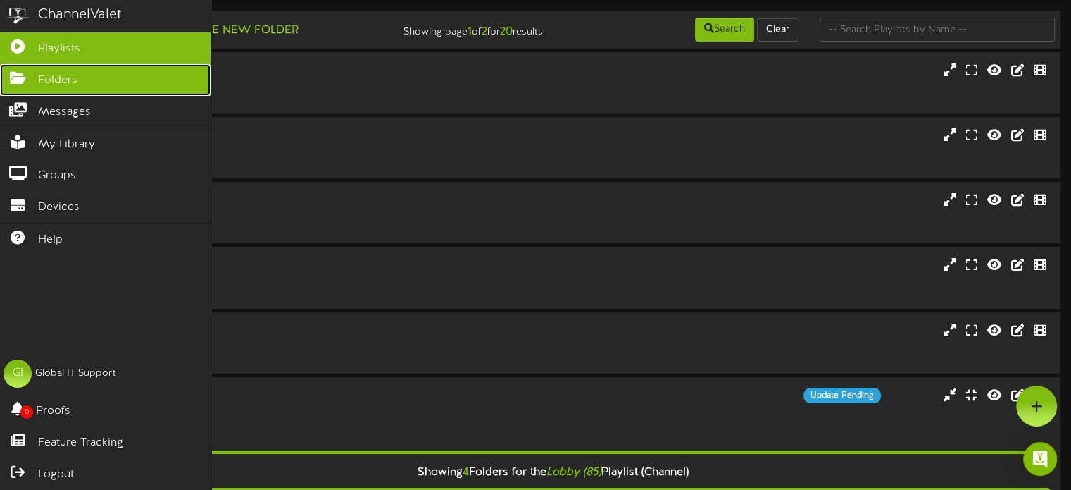
click at [109, 78] on link "Folders" at bounding box center [105, 80] width 211 height 32
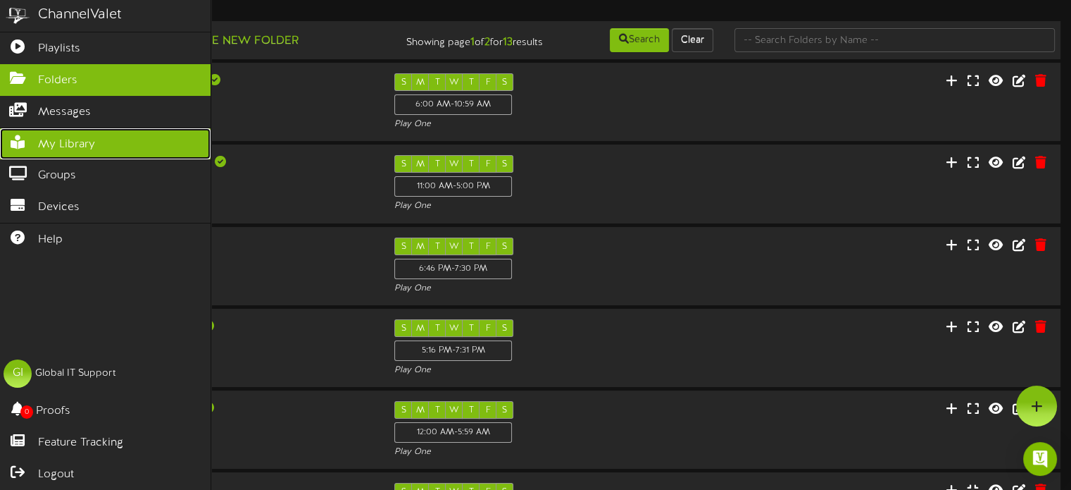
click at [82, 144] on span "My Library" at bounding box center [66, 145] width 57 height 16
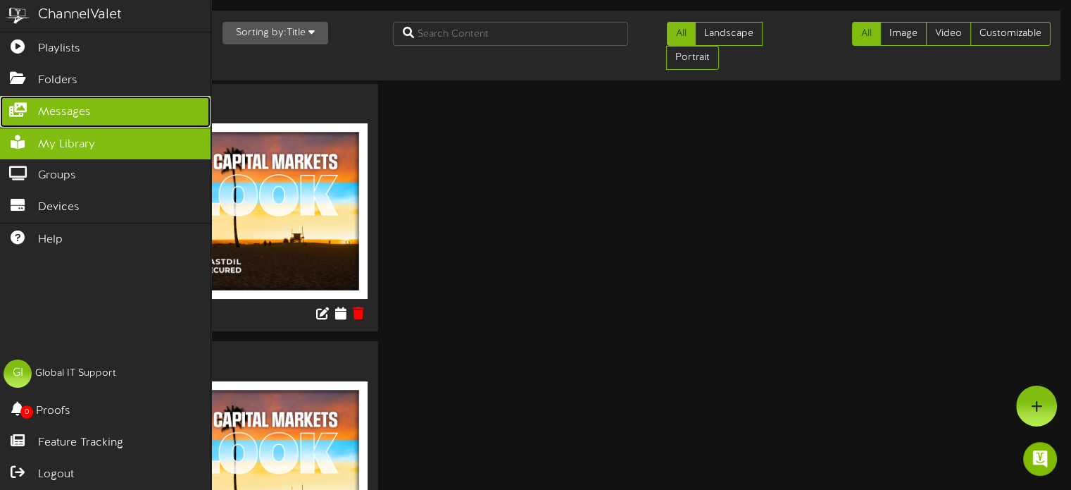
click at [68, 112] on span "Messages" at bounding box center [64, 112] width 53 height 16
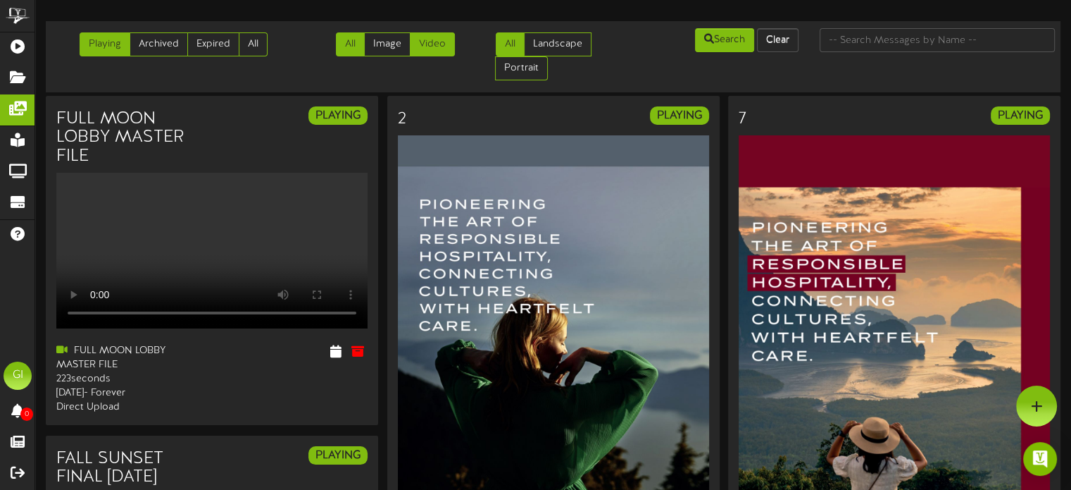
click at [441, 51] on link "Video" at bounding box center [432, 44] width 45 height 24
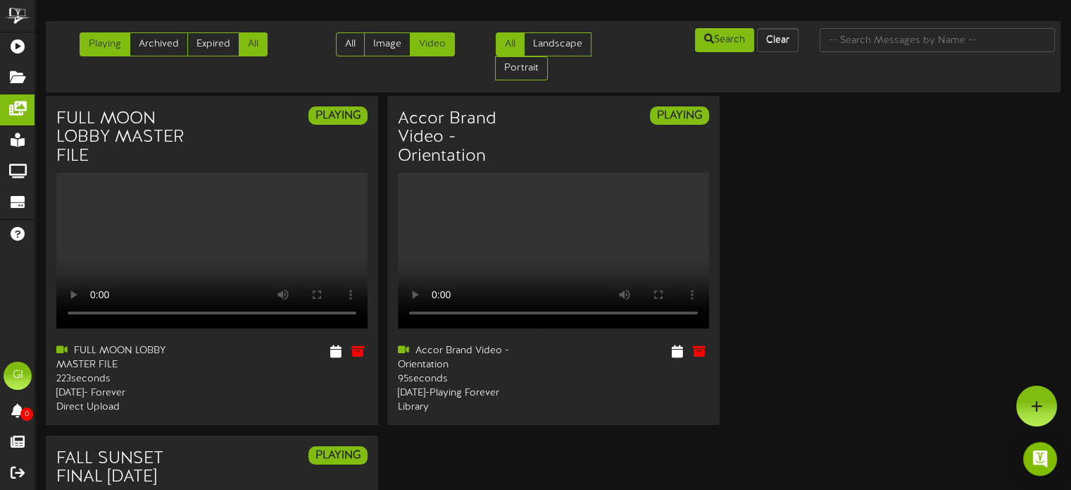
click at [245, 40] on link "All" at bounding box center [253, 44] width 29 height 24
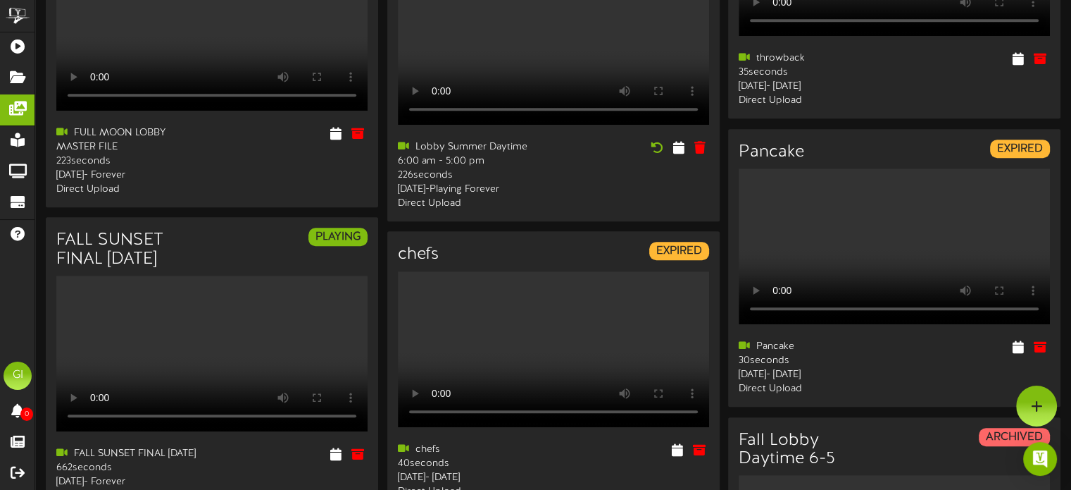
scroll to position [780, 0]
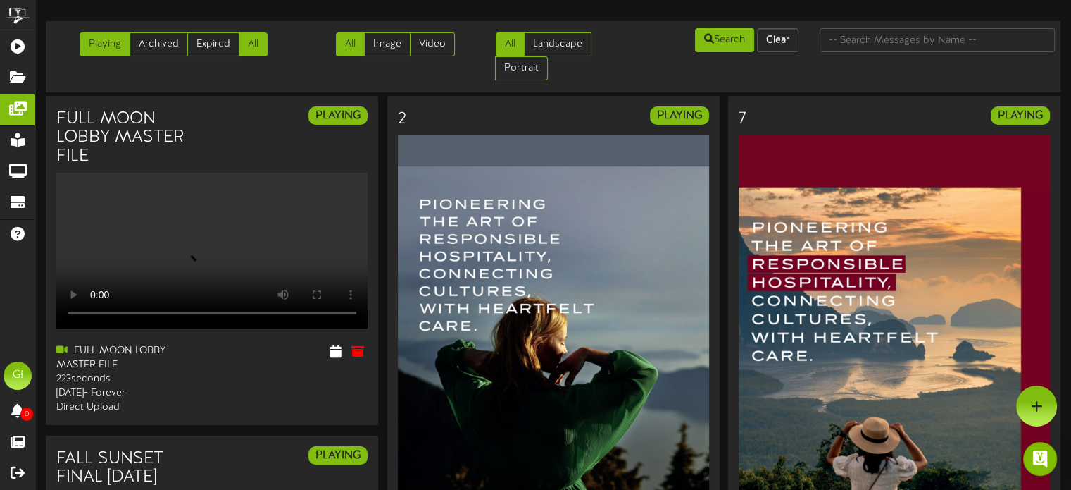
click at [256, 54] on link "All" at bounding box center [253, 44] width 29 height 24
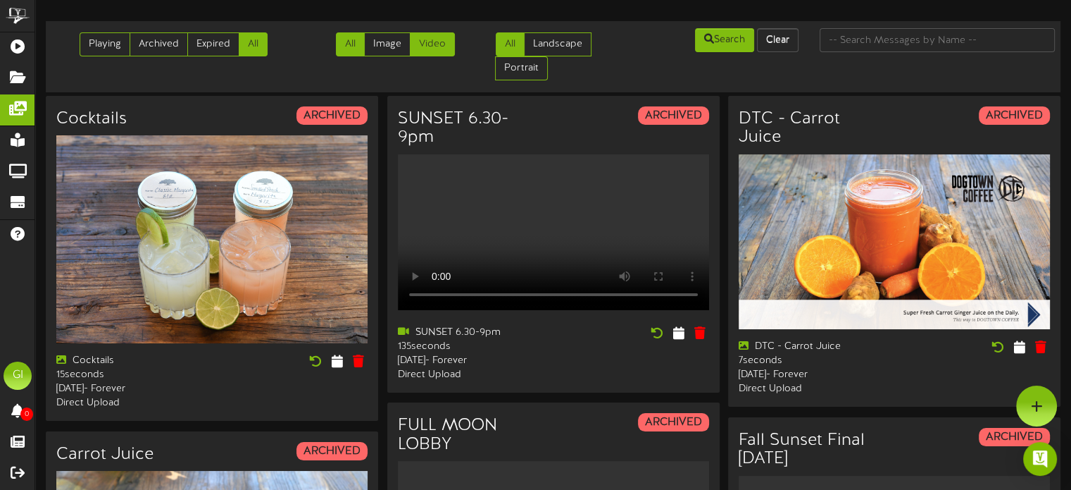
click at [432, 37] on link "Video" at bounding box center [432, 44] width 45 height 24
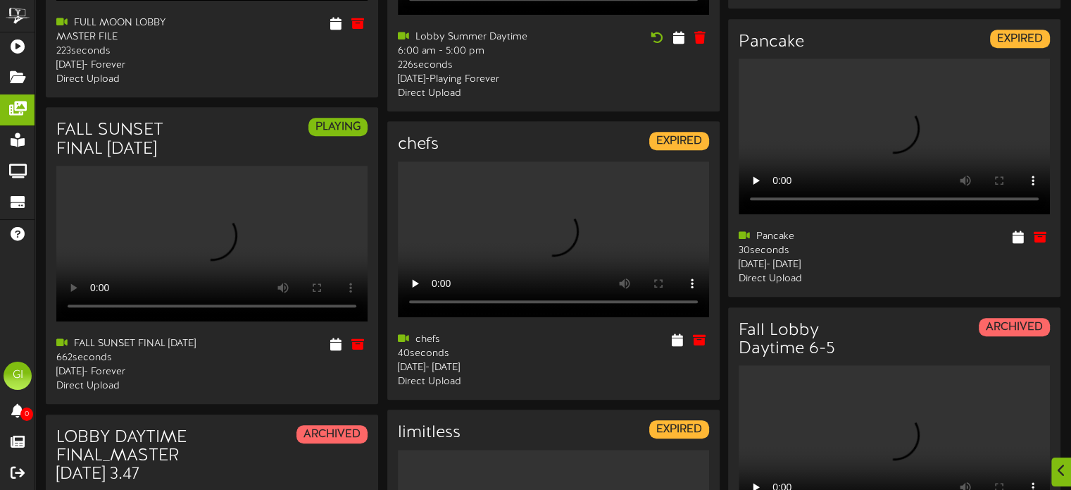
scroll to position [986, 0]
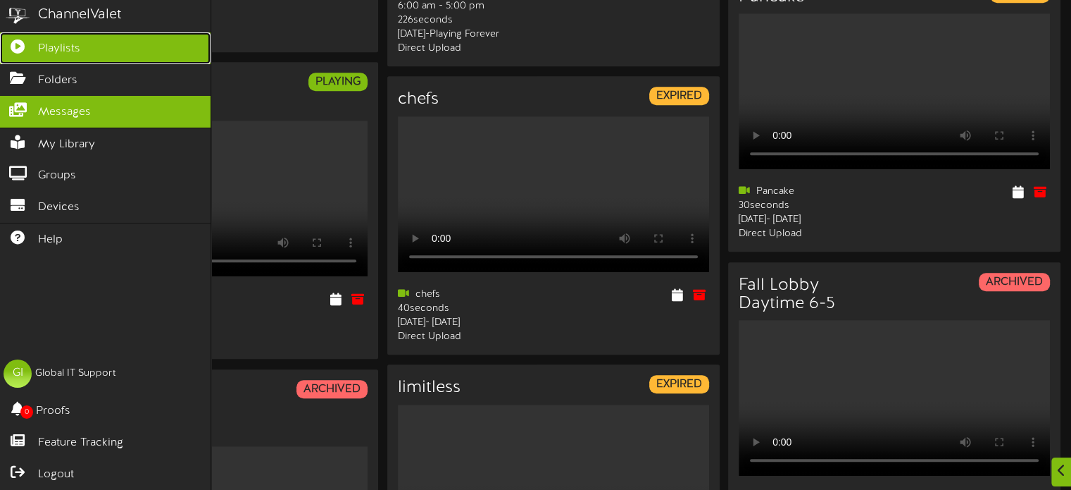
click at [13, 46] on icon at bounding box center [17, 44] width 35 height 11
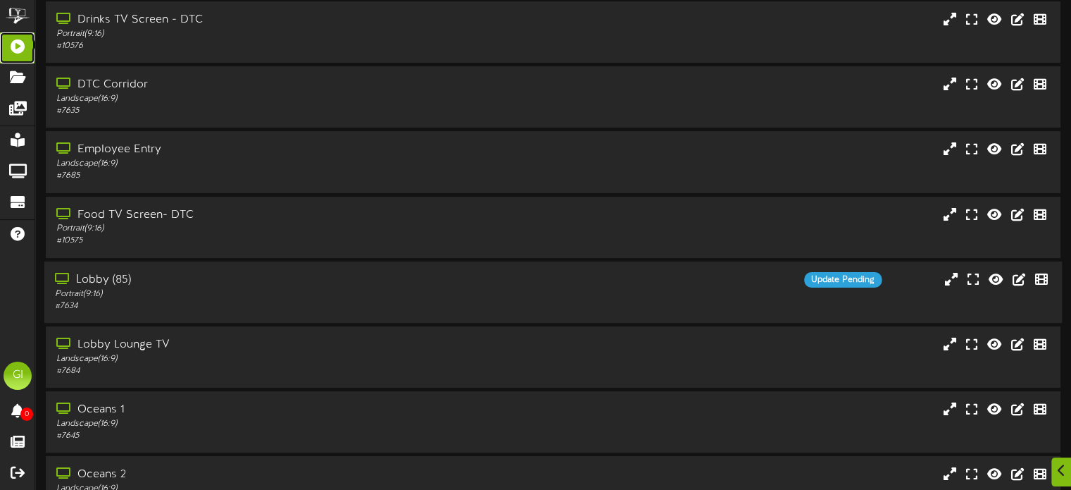
scroll to position [141, 0]
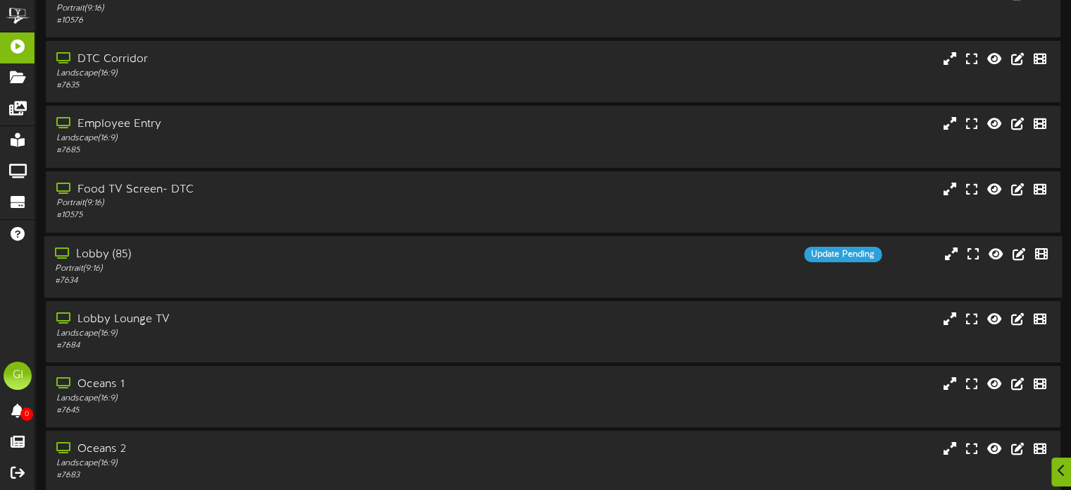
click at [209, 274] on div "Portrait ( 9:16 )" at bounding box center [256, 268] width 403 height 12
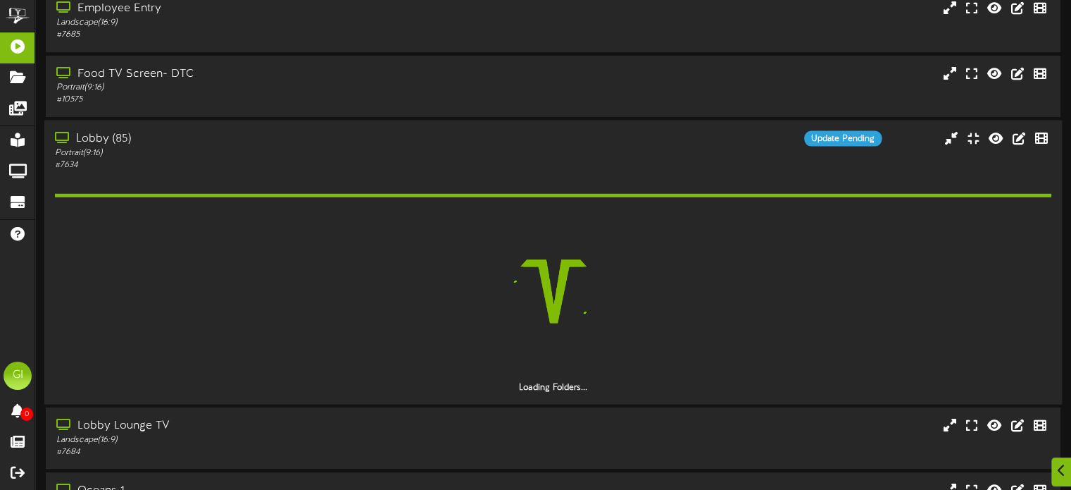
scroll to position [282, 0]
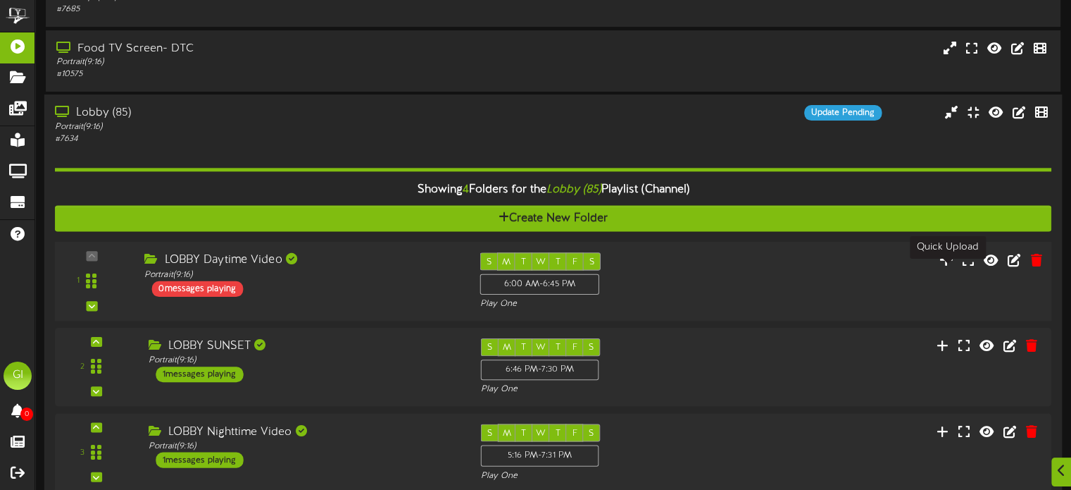
click at [943, 266] on icon at bounding box center [946, 258] width 15 height 15
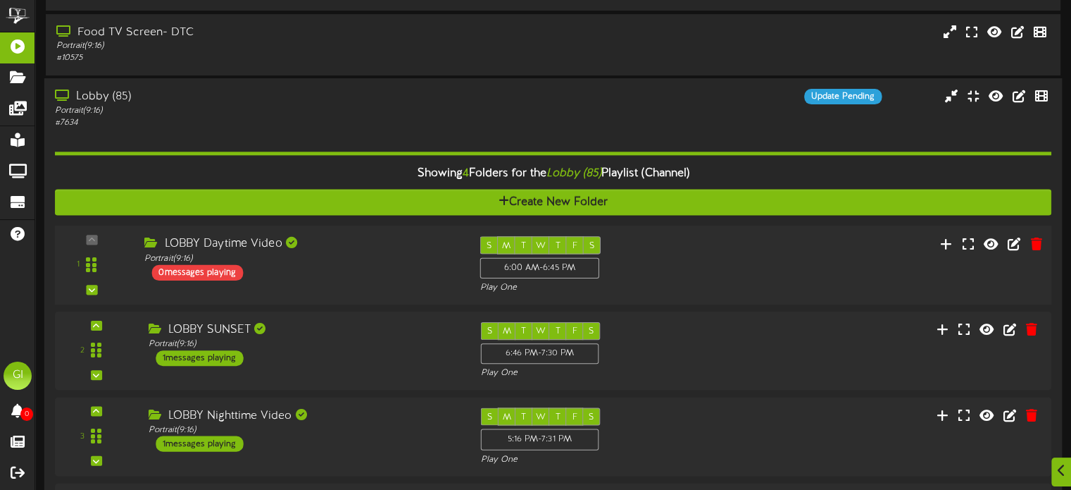
scroll to position [352, 0]
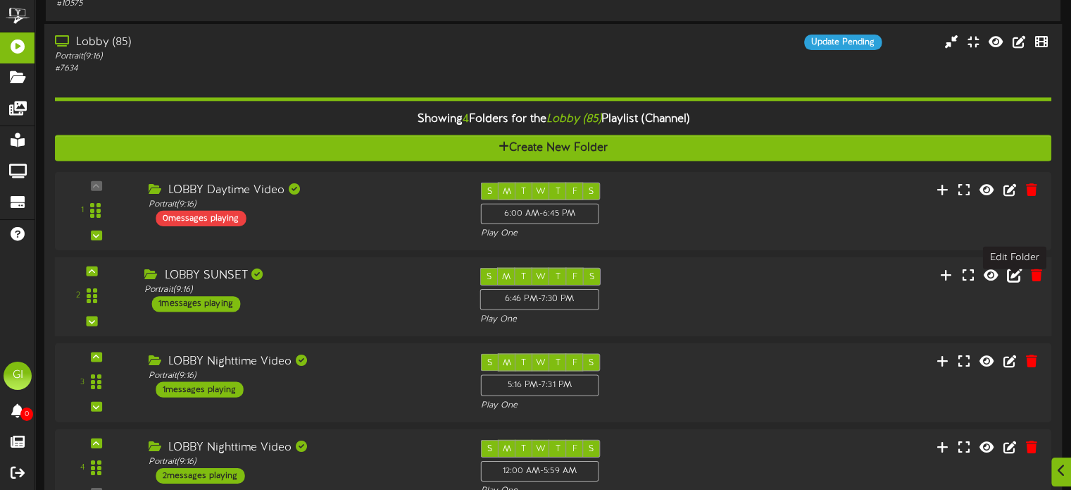
click at [1011, 282] on icon at bounding box center [1013, 273] width 15 height 15
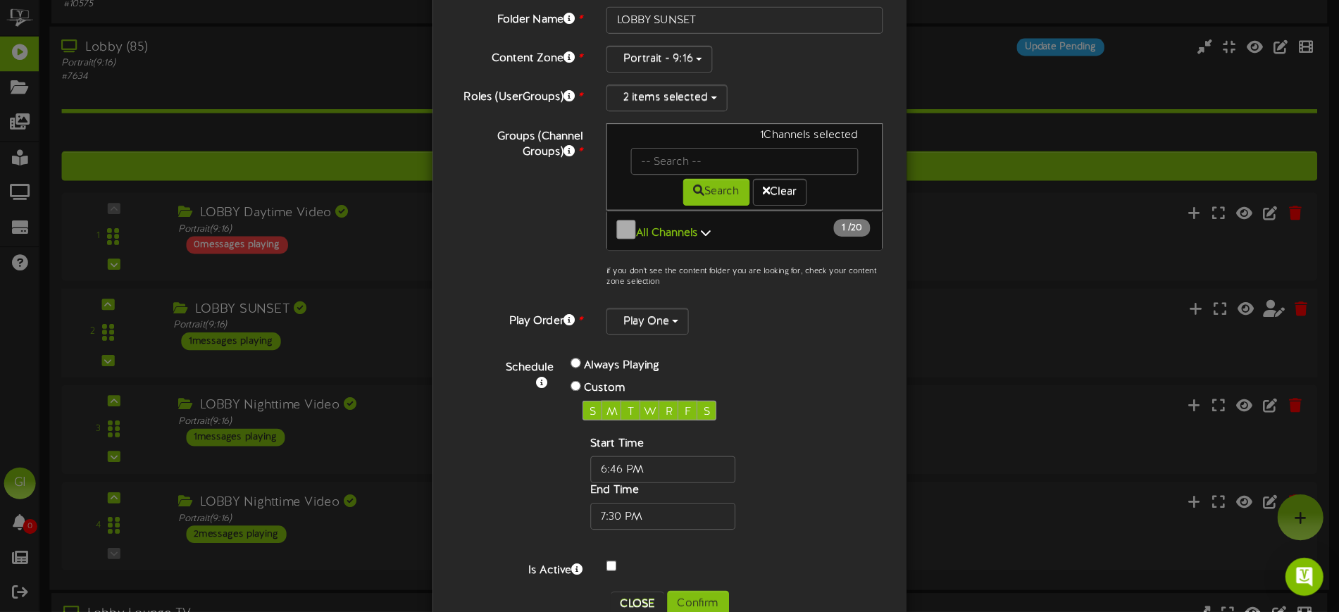
scroll to position [33, 0]
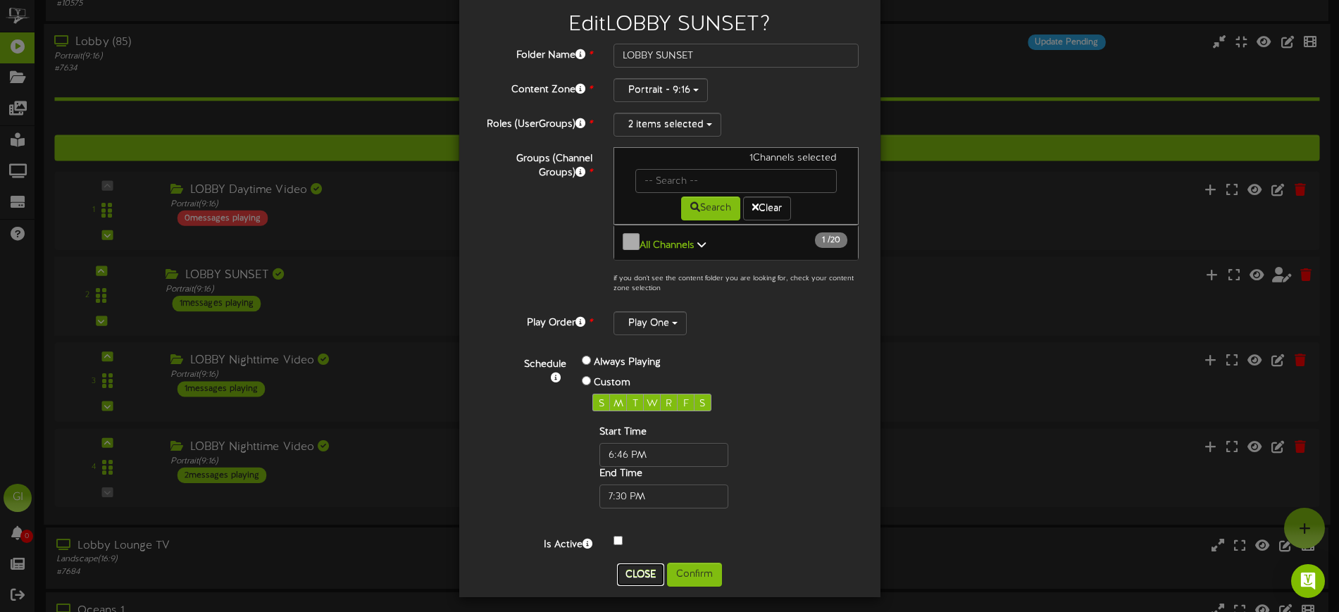
click at [639, 489] on button "Close" at bounding box center [640, 574] width 47 height 23
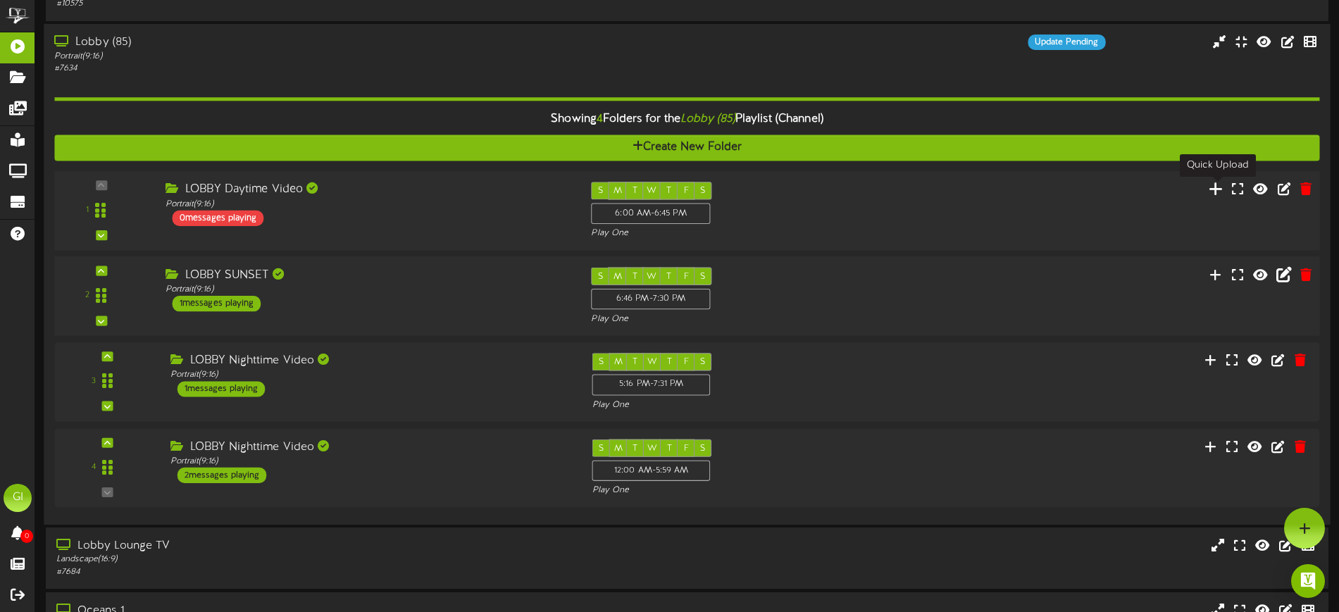
click at [1081, 193] on icon at bounding box center [1216, 187] width 15 height 15
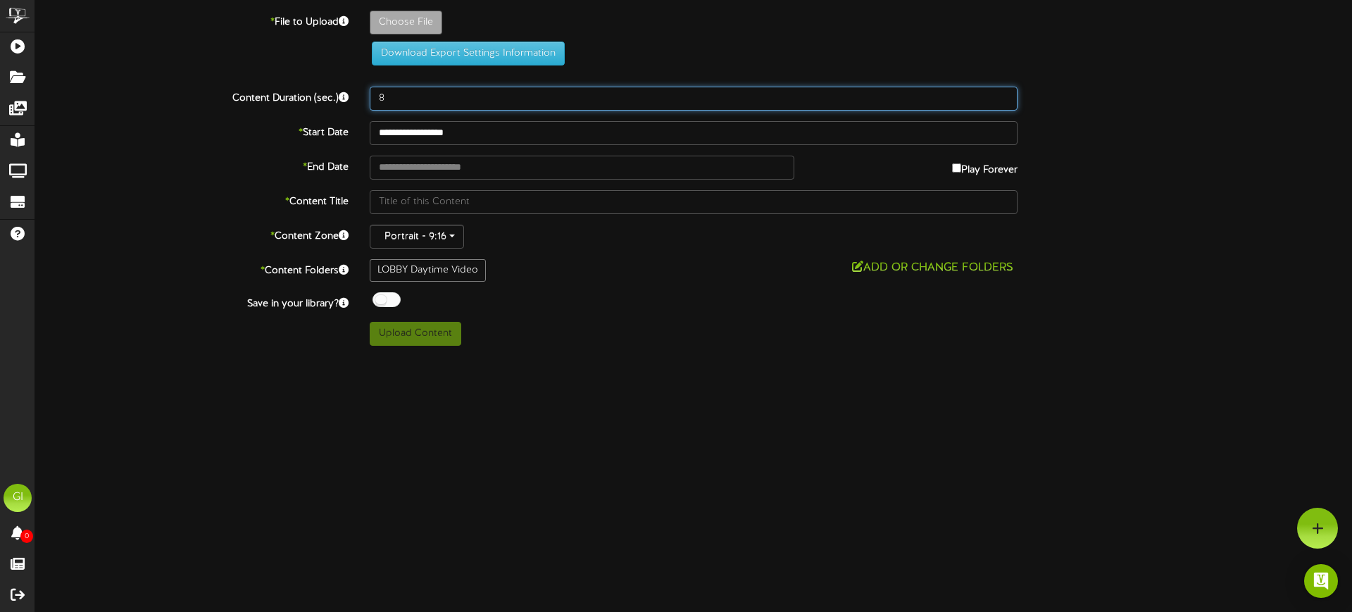
click at [1011, 100] on input "8" at bounding box center [694, 99] width 648 height 24
click at [998, 100] on input "7" at bounding box center [694, 99] width 648 height 24
click at [999, 94] on input "8" at bounding box center [694, 99] width 648 height 24
type input "9"
click at [1001, 94] on input "9" at bounding box center [694, 99] width 648 height 24
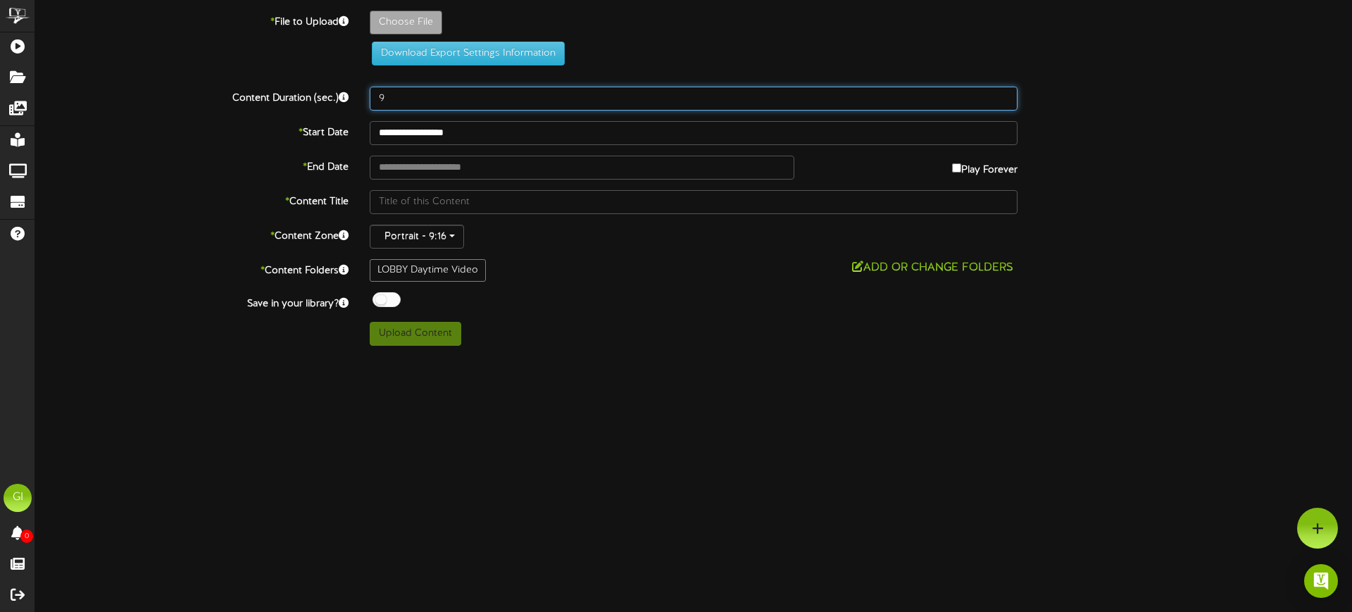
drag, startPoint x: 439, startPoint y: 104, endPoint x: 336, endPoint y: 98, distance: 103.0
click at [336, 98] on div "Content Duration (sec.) 9" at bounding box center [694, 99] width 1338 height 24
click at [399, 99] on input "9" at bounding box center [694, 99] width 648 height 24
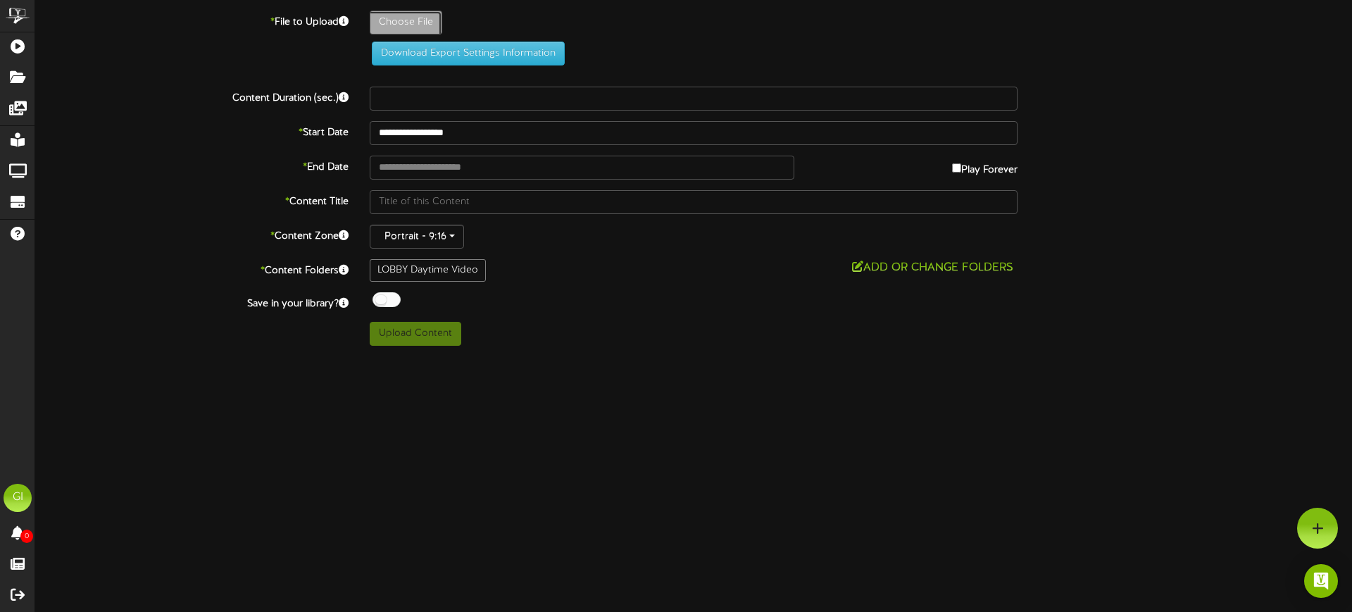
type input "**********"
type input "34f0fe0c-6faf-40ba-a1aa-2f179e086a8bsummerdaytime_lobby_85_humphrey"
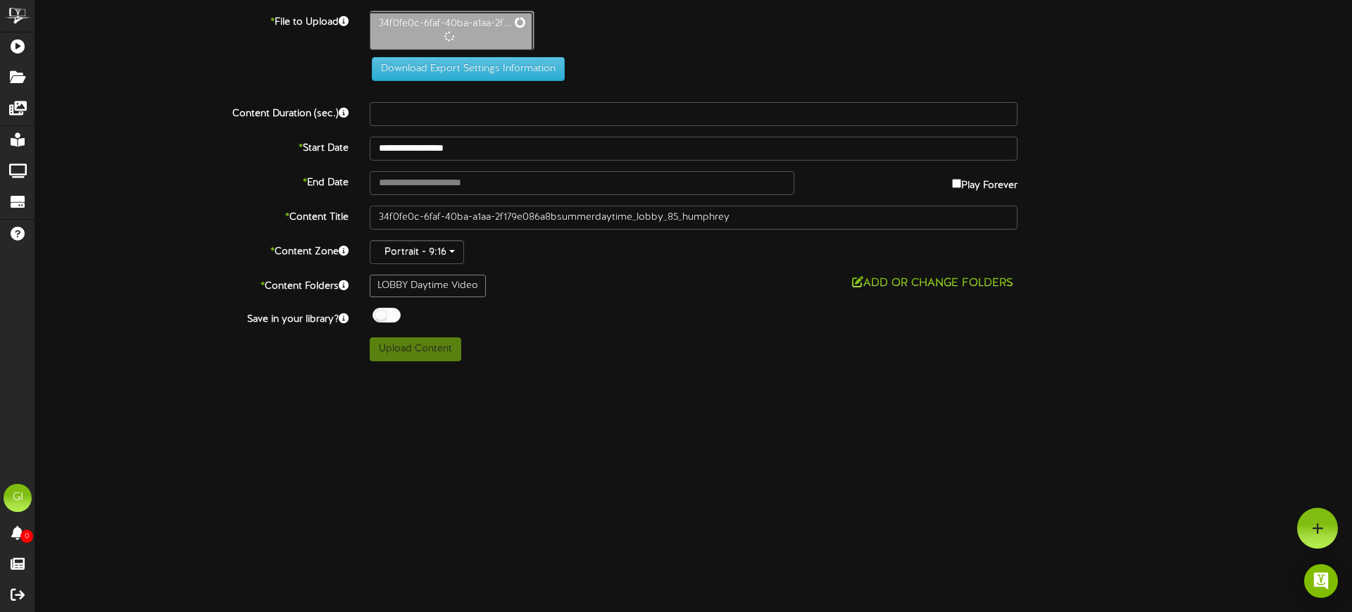
type input "226"
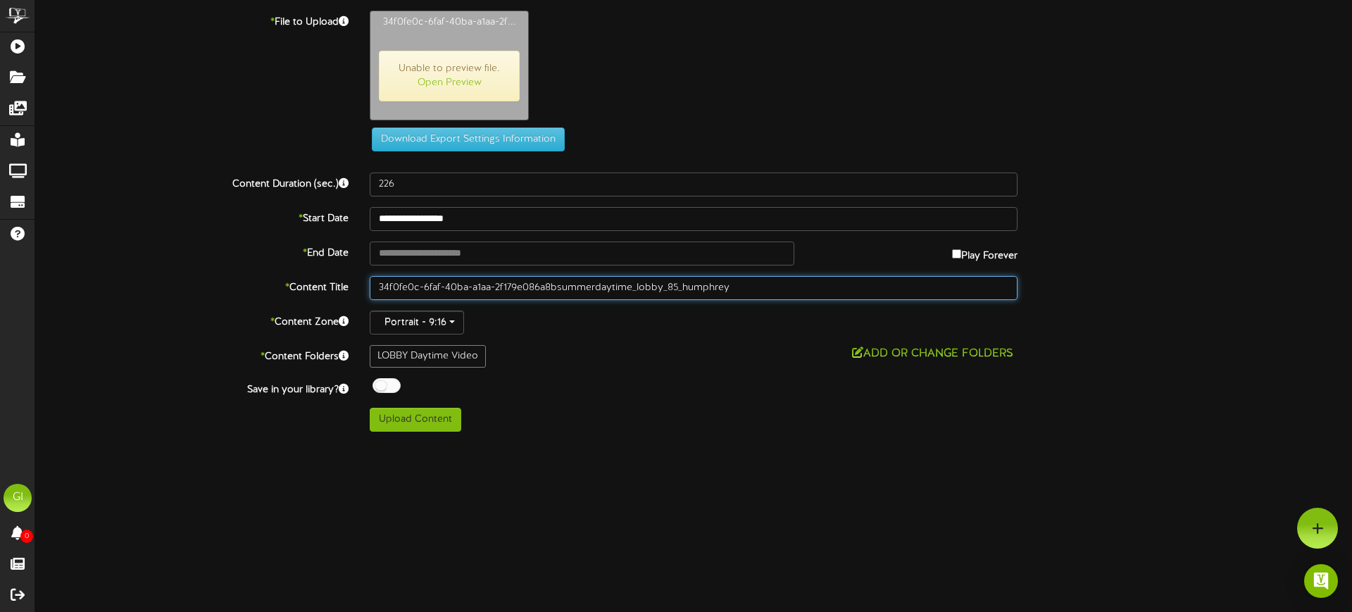
drag, startPoint x: 747, startPoint y: 288, endPoint x: 322, endPoint y: 297, distance: 424.8
click at [322, 297] on div "* Content Title 34f0fe0c-6faf-40ba-a1aa-2f179e086a8bsummerdaytime_lobby_85_hump…" at bounding box center [694, 288] width 1338 height 24
type input "Lobby Daytime"
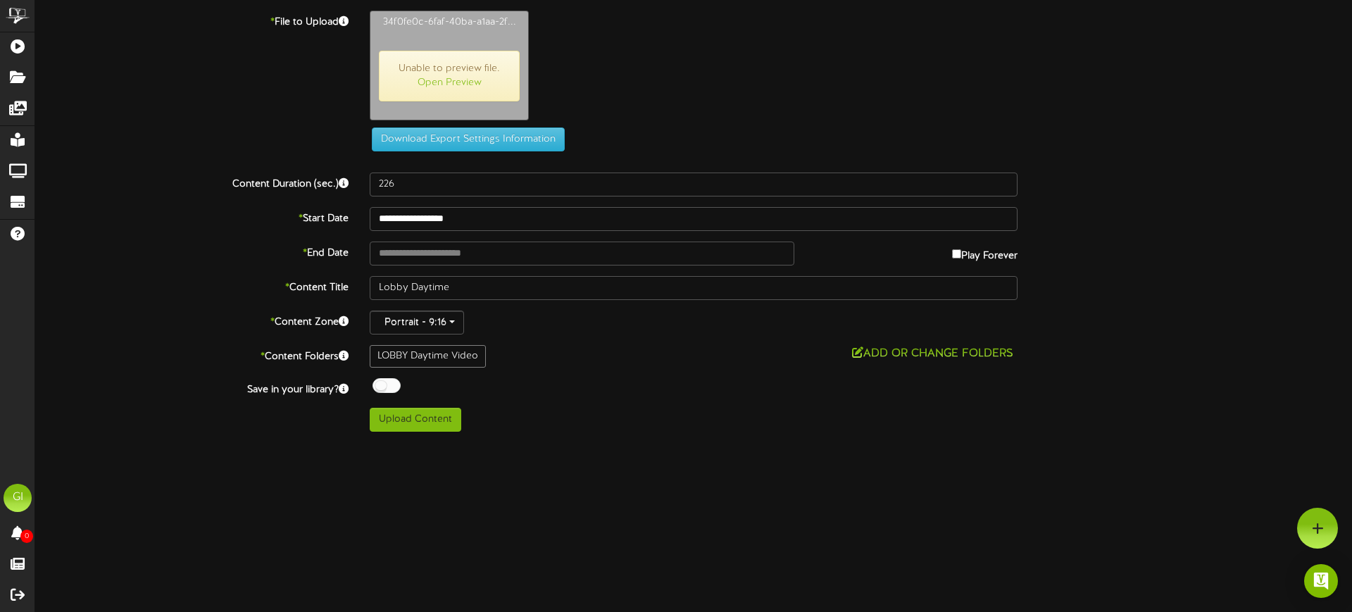
click at [389, 386] on div at bounding box center [387, 385] width 28 height 15
click at [417, 418] on button "Upload Content" at bounding box center [416, 420] width 92 height 24
type input "**********"
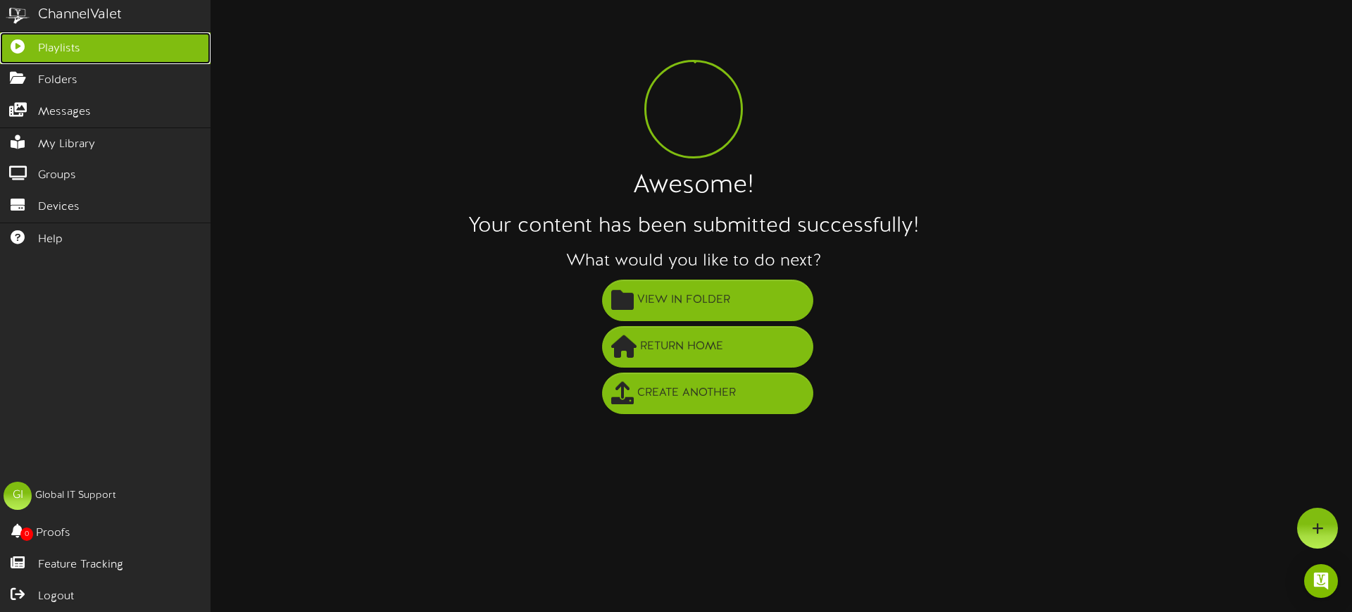
click at [106, 49] on link "Playlists" at bounding box center [105, 48] width 211 height 32
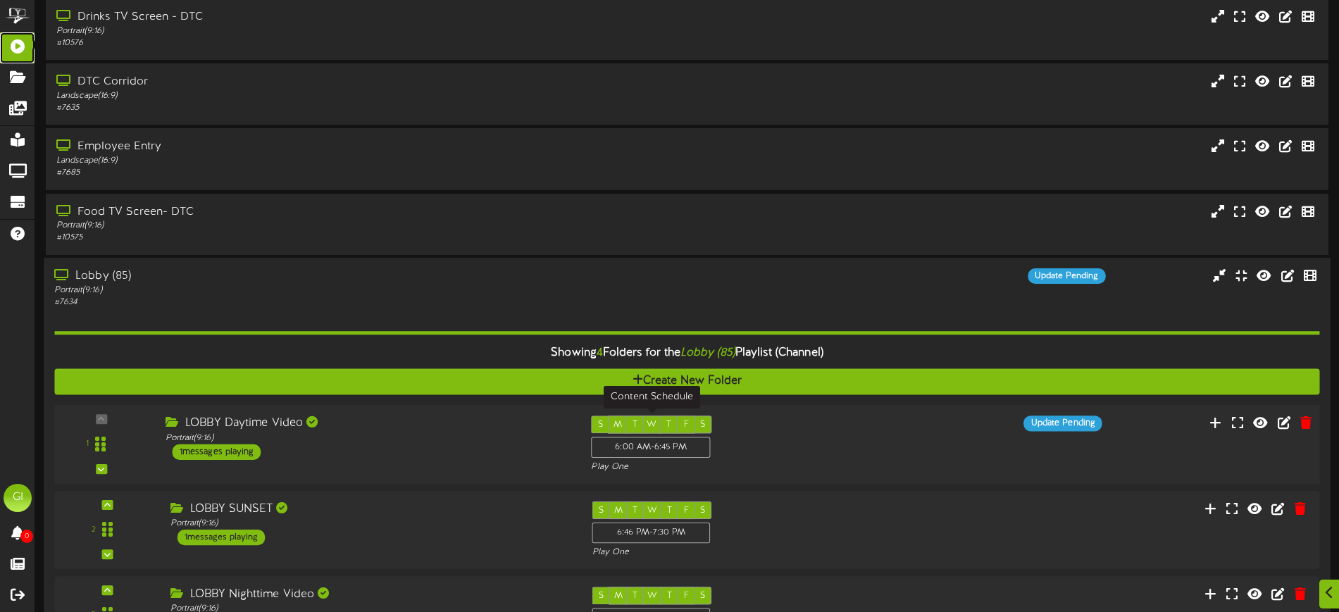
scroll to position [176, 0]
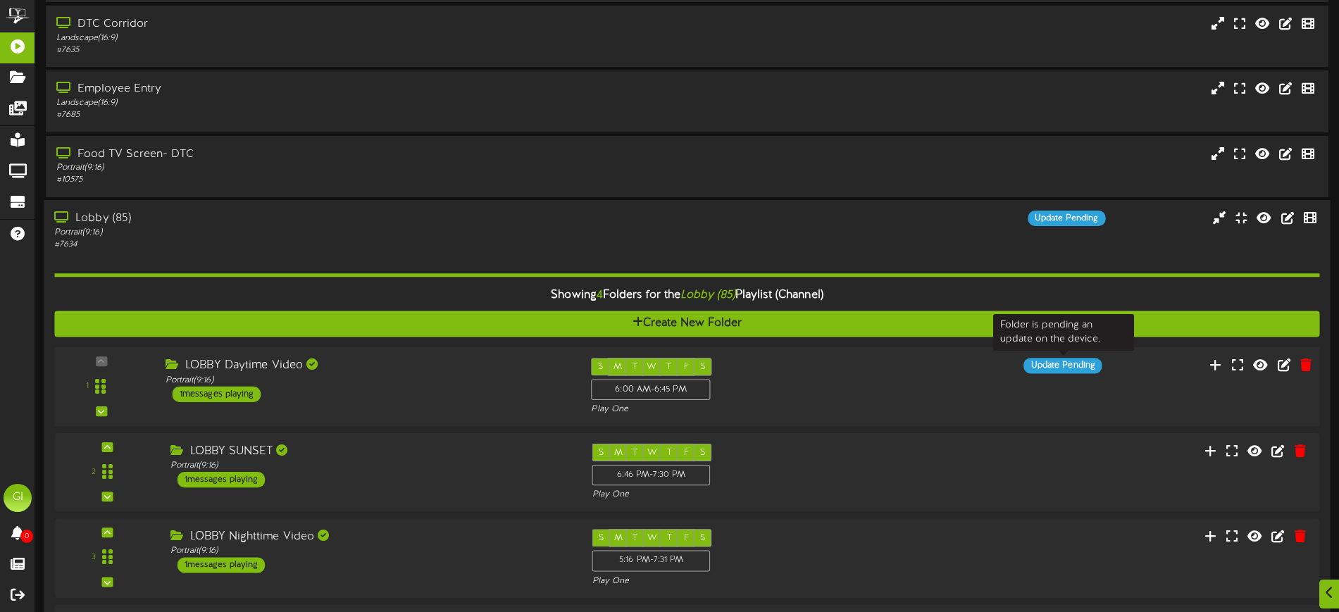
click at [1060, 362] on div "Update Pending" at bounding box center [1063, 365] width 78 height 15
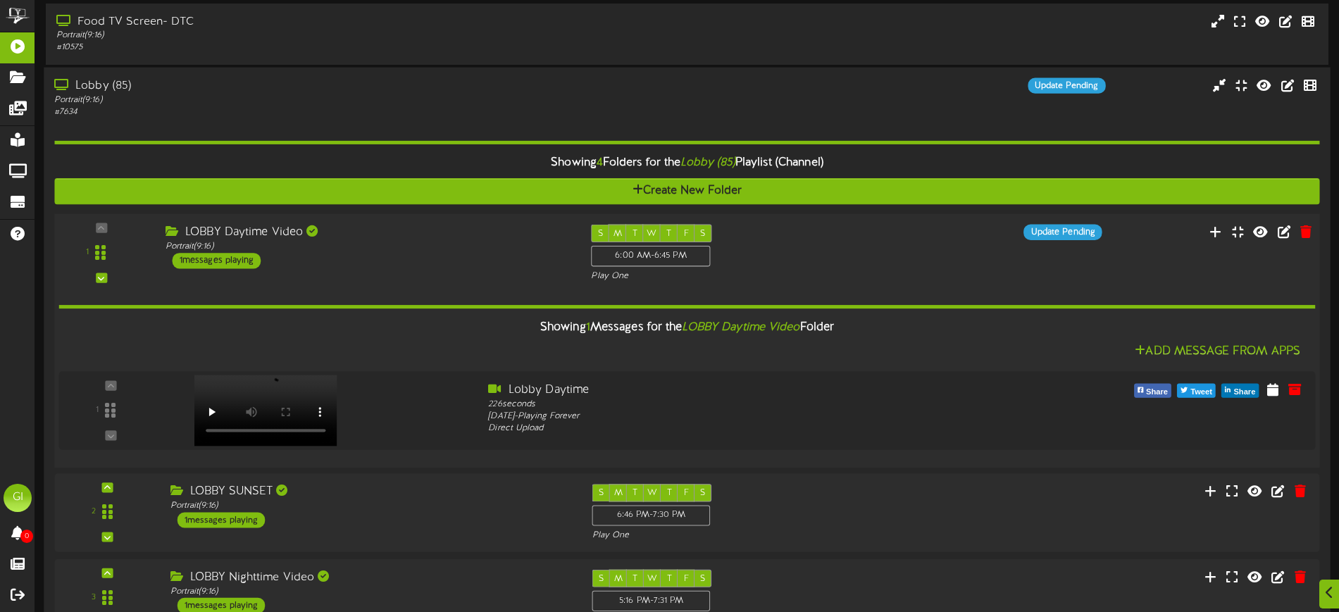
scroll to position [352, 0]
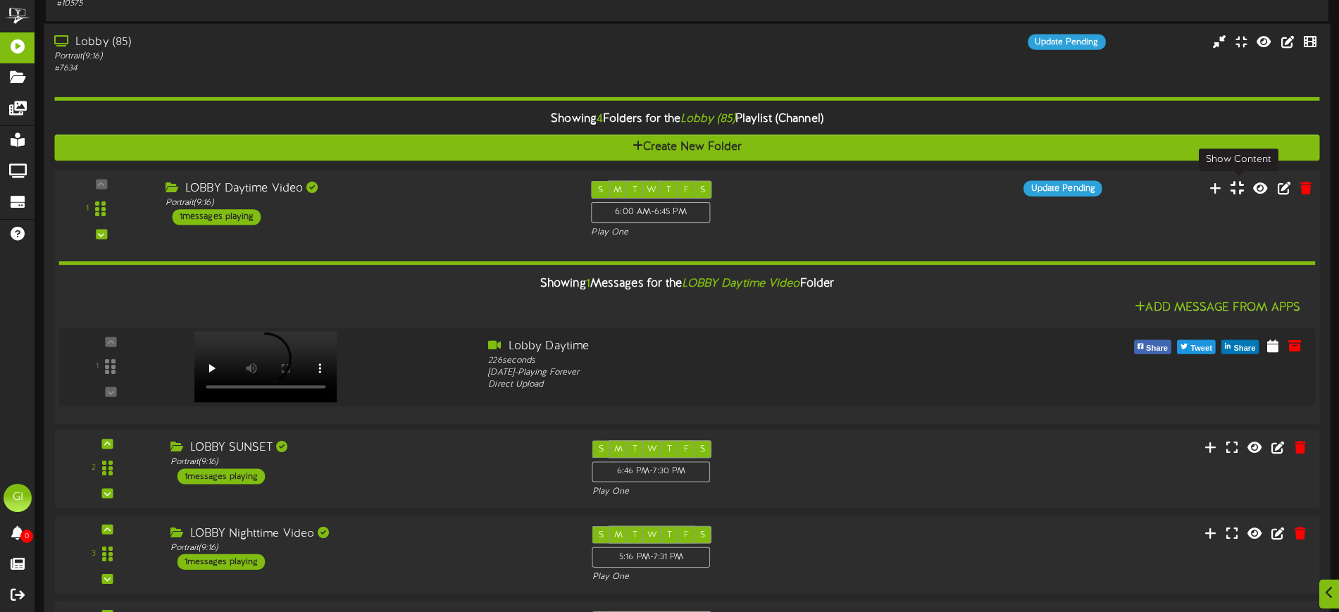
click at [1081, 189] on icon at bounding box center [1236, 187] width 13 height 15
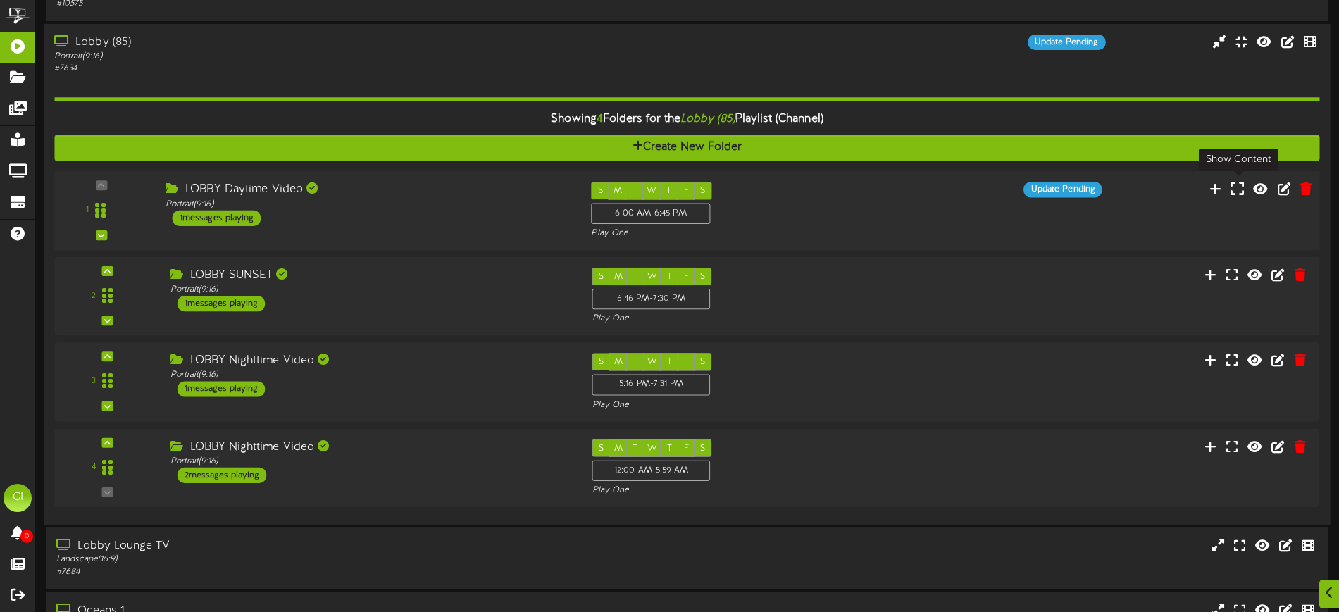
click at [1081, 189] on icon at bounding box center [1236, 187] width 13 height 15
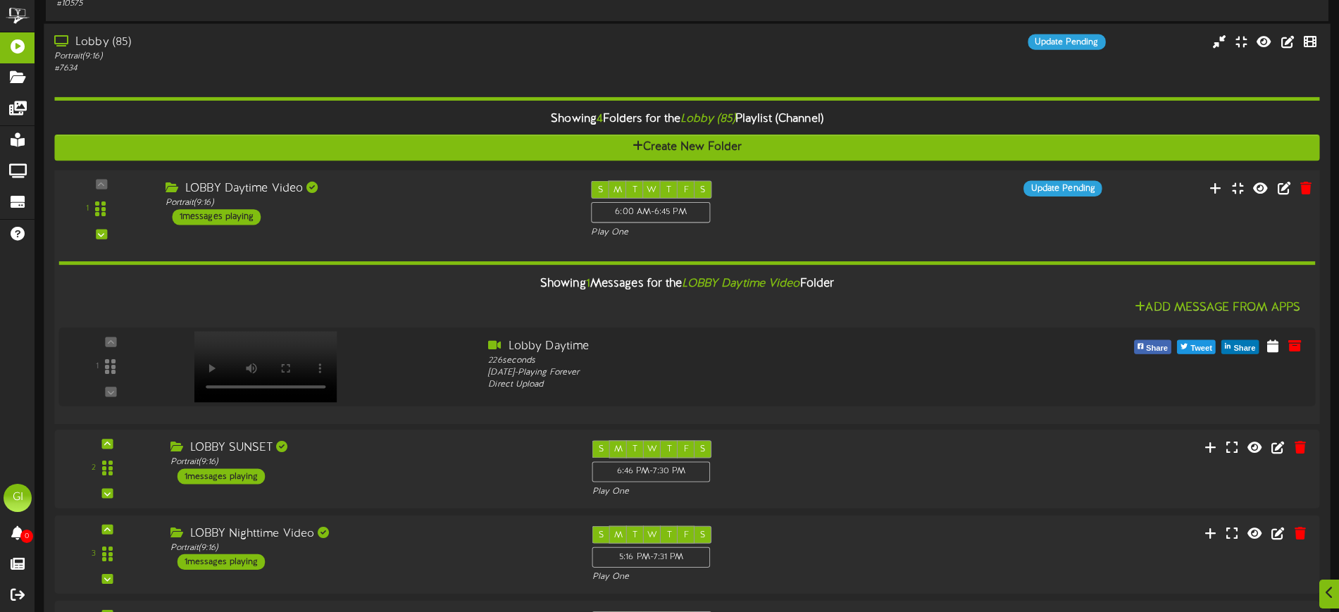
click at [921, 216] on div "1 LOBBY Daytime Video Portrait (" at bounding box center [687, 209] width 1278 height 58
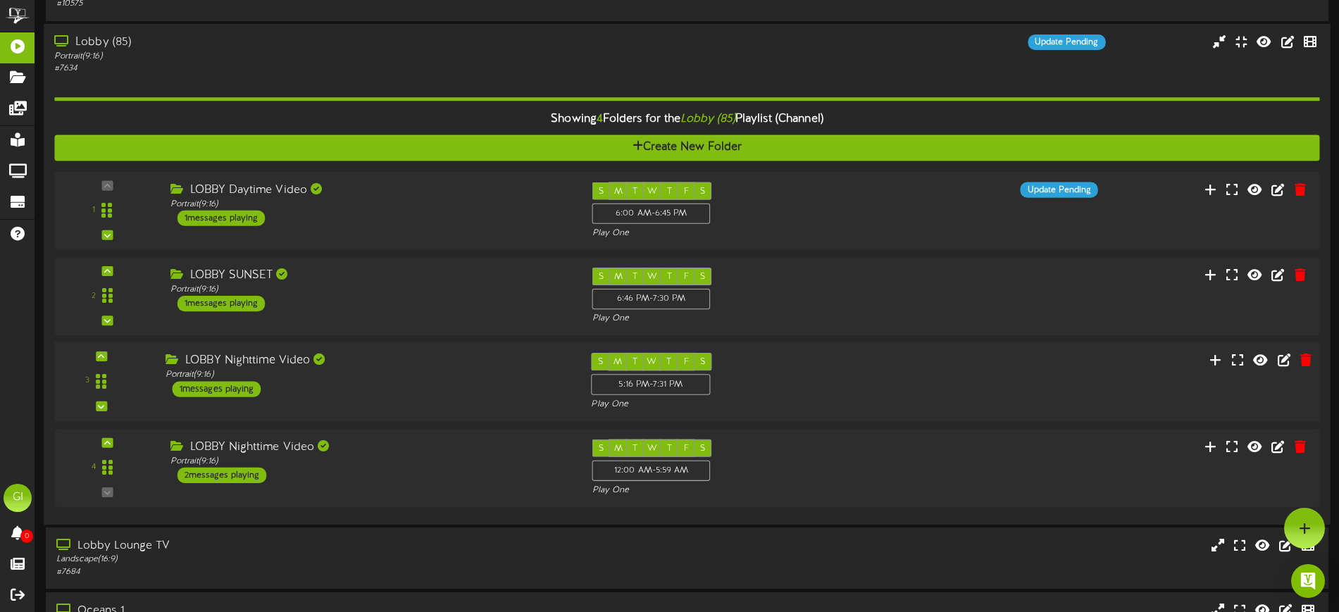
scroll to position [264, 0]
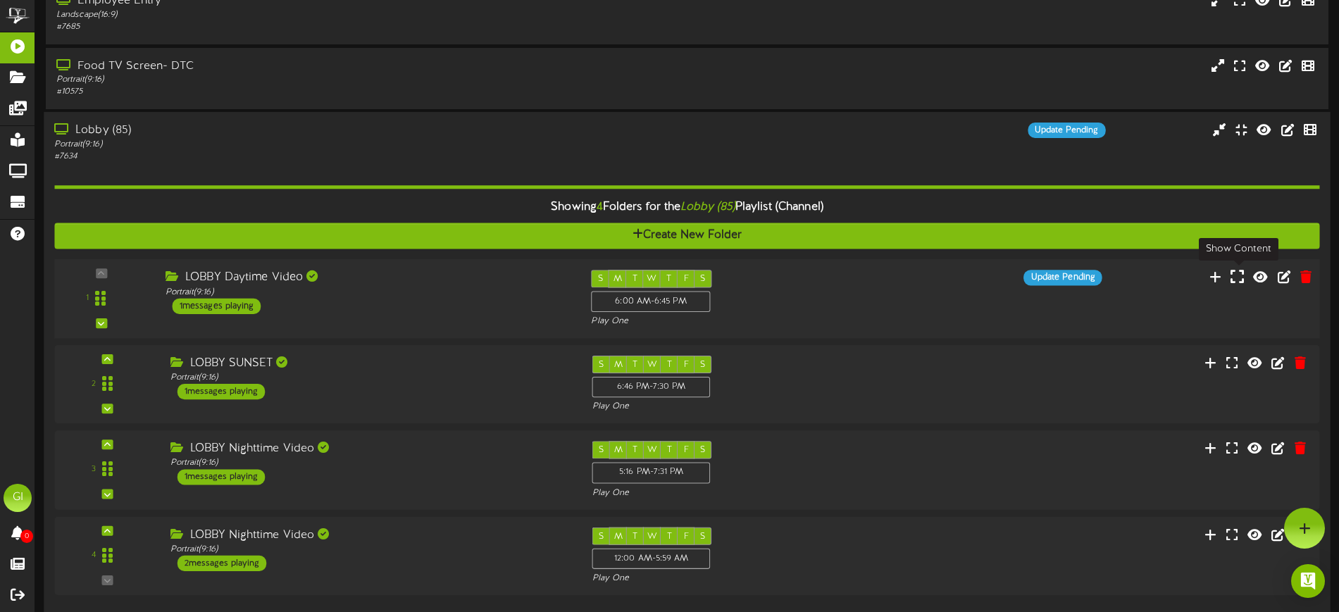
click at [1081, 281] on icon at bounding box center [1236, 275] width 13 height 15
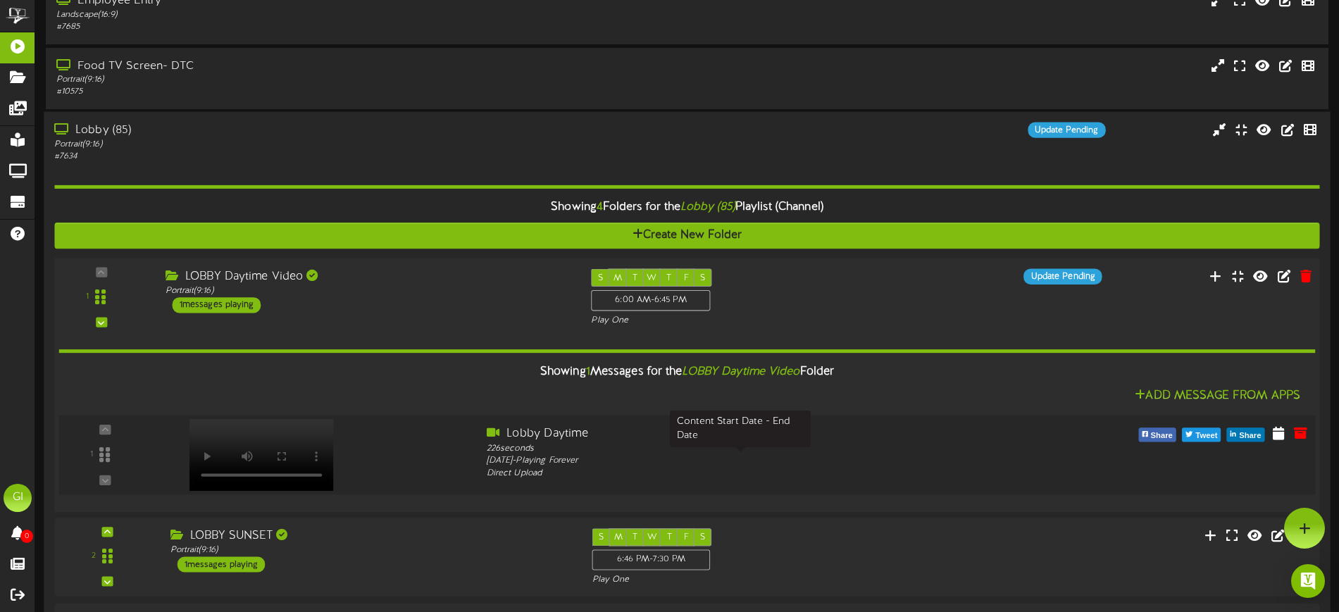
click at [766, 458] on div "Monday, 9/29/2025 - Playing Forever" at bounding box center [740, 460] width 507 height 13
